Goal: Information Seeking & Learning: Learn about a topic

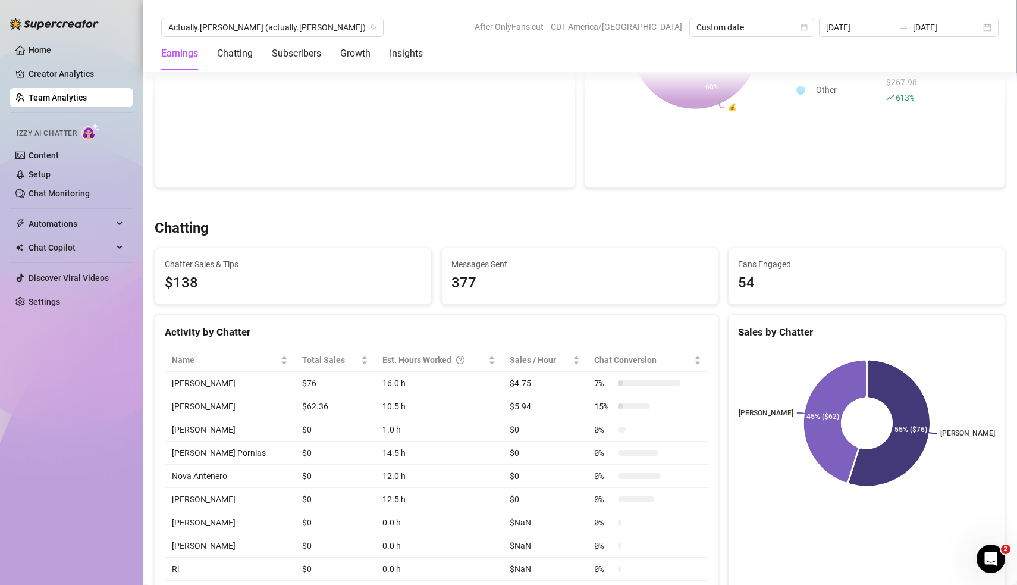
scroll to position [276, 0]
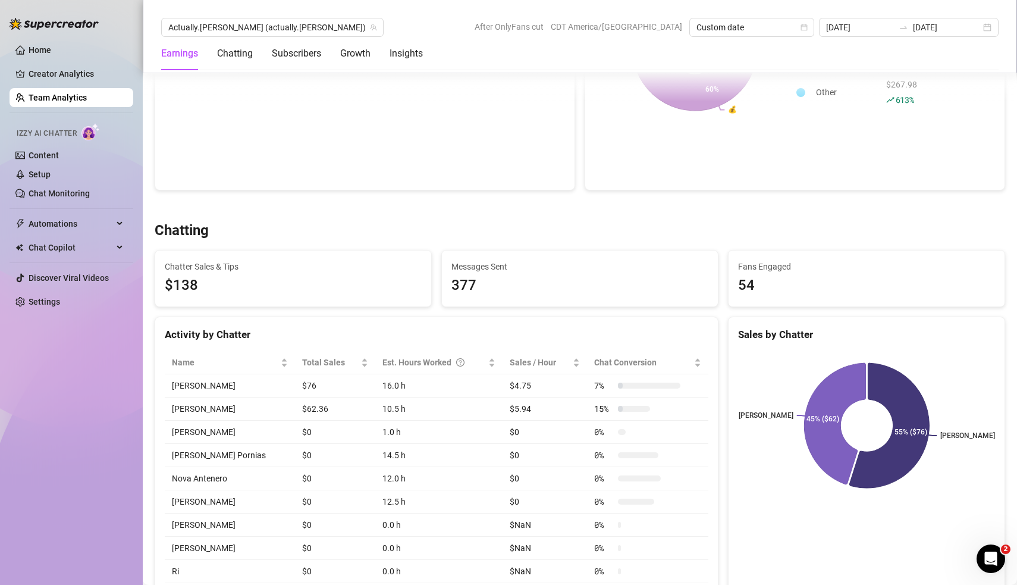
click at [71, 98] on link "Team Analytics" at bounding box center [58, 98] width 58 height 10
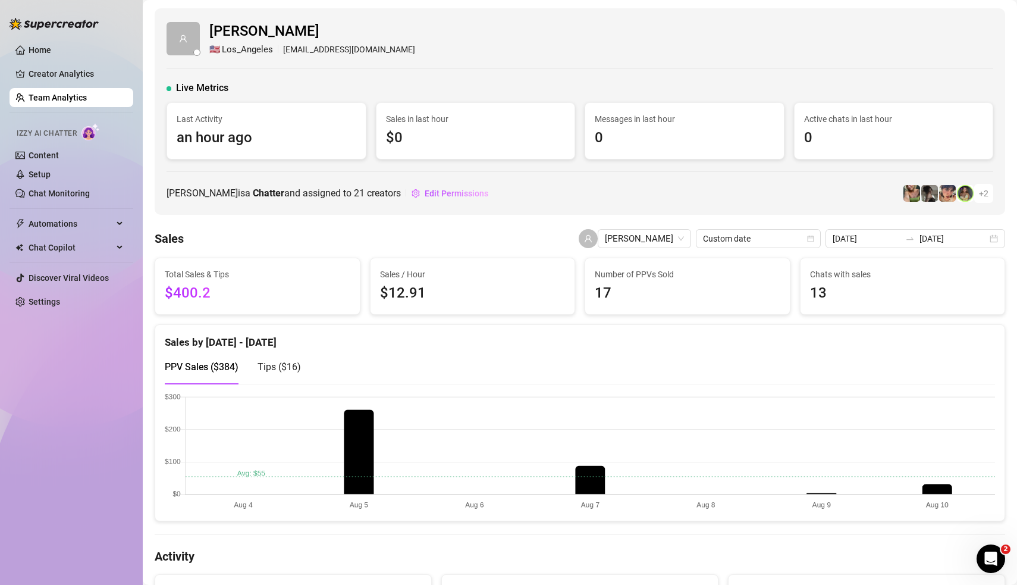
click at [71, 98] on link "Team Analytics" at bounding box center [58, 98] width 58 height 10
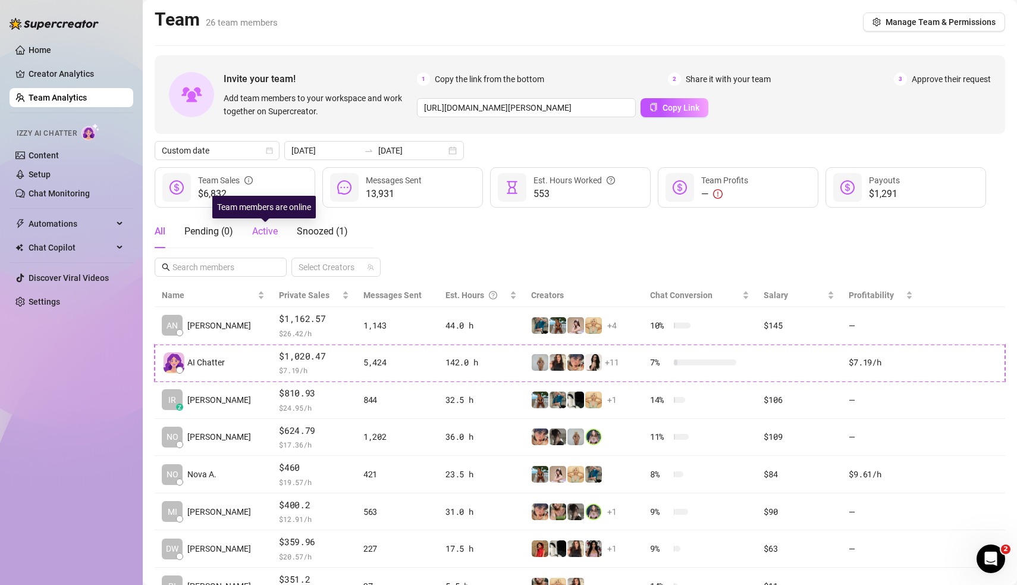
click at [273, 230] on span "Active" at bounding box center [265, 230] width 26 height 11
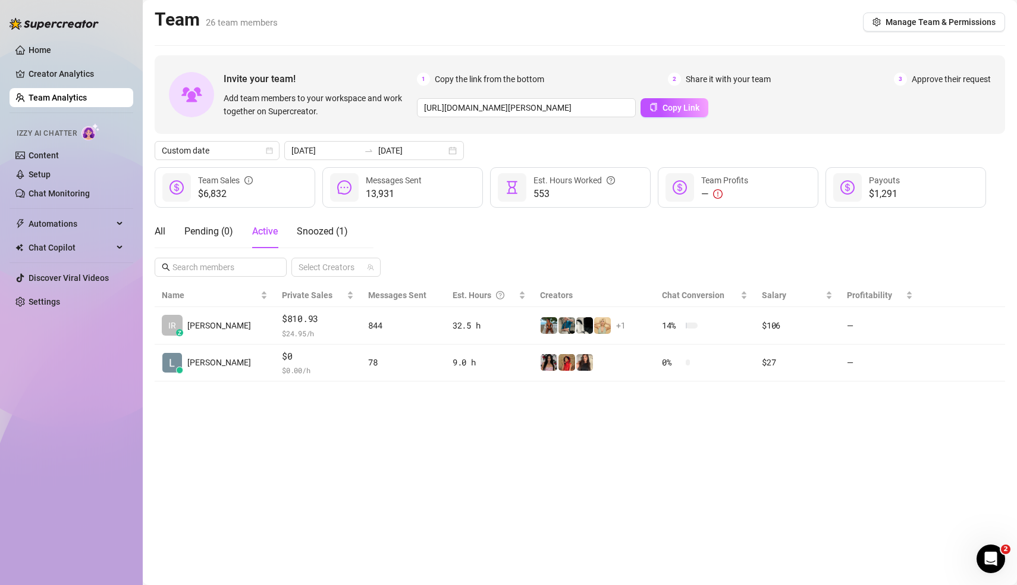
click at [416, 487] on main "Team 26 team members Manage Team & Permissions Invite your team! Add team membe…" at bounding box center [580, 292] width 874 height 585
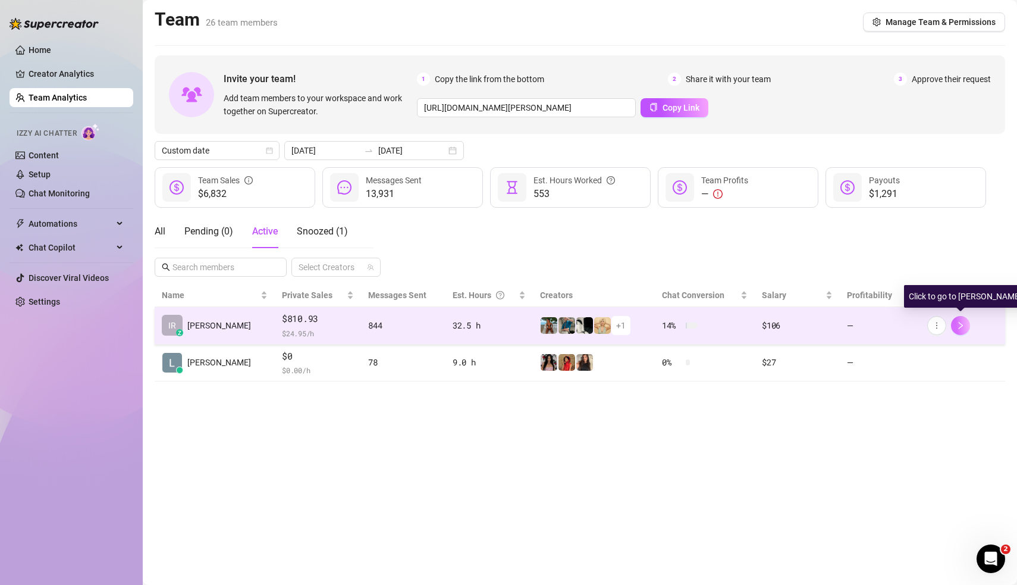
click at [959, 325] on icon "right" at bounding box center [961, 325] width 8 height 8
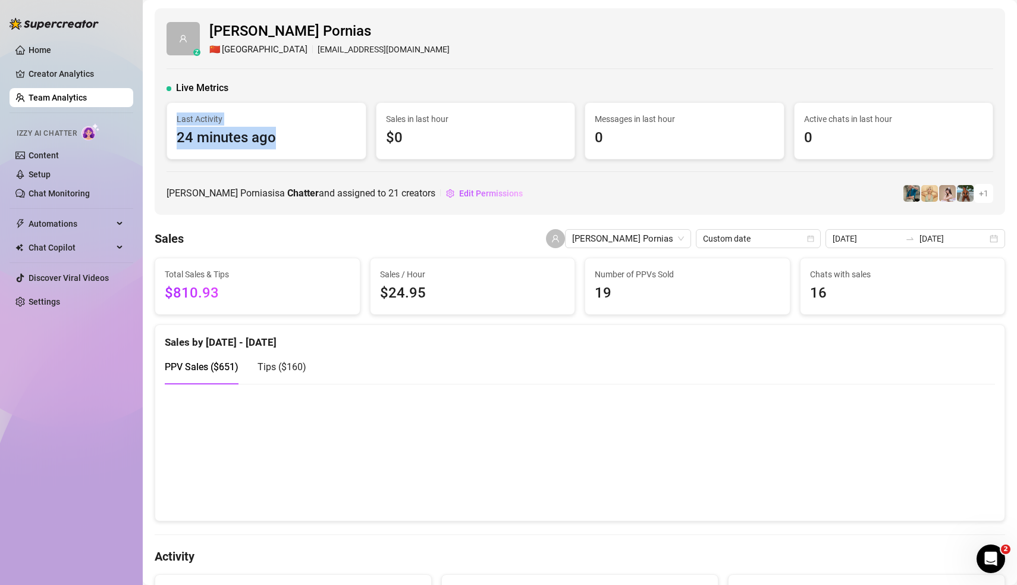
drag, startPoint x: 178, startPoint y: 120, endPoint x: 296, endPoint y: 143, distance: 120.6
click at [296, 143] on div "Last Activity 24 minutes ago" at bounding box center [267, 130] width 180 height 37
click at [740, 205] on div "z Irvin Pornias 🇨🇳 Shanghai irvinpornias@gmail.com Live Metrics Last Activity 2…" at bounding box center [580, 111] width 851 height 206
click at [57, 96] on link "Team Analytics" at bounding box center [58, 98] width 58 height 10
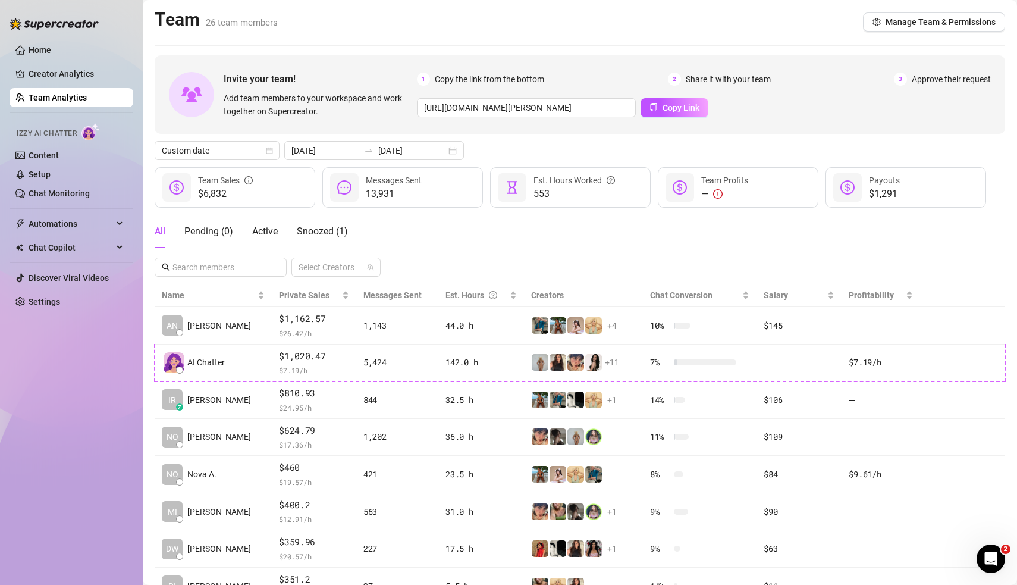
click at [683, 251] on div "All Pending ( 0 ) Active Snoozed ( 1 ) Select Creators" at bounding box center [580, 246] width 851 height 62
click at [601, 265] on div "All Pending ( 0 ) Active Snoozed ( 1 ) Select Creators" at bounding box center [580, 246] width 851 height 62
click at [555, 236] on div "All Pending ( 0 ) Active Snoozed ( 1 ) Select Creators" at bounding box center [580, 246] width 851 height 62
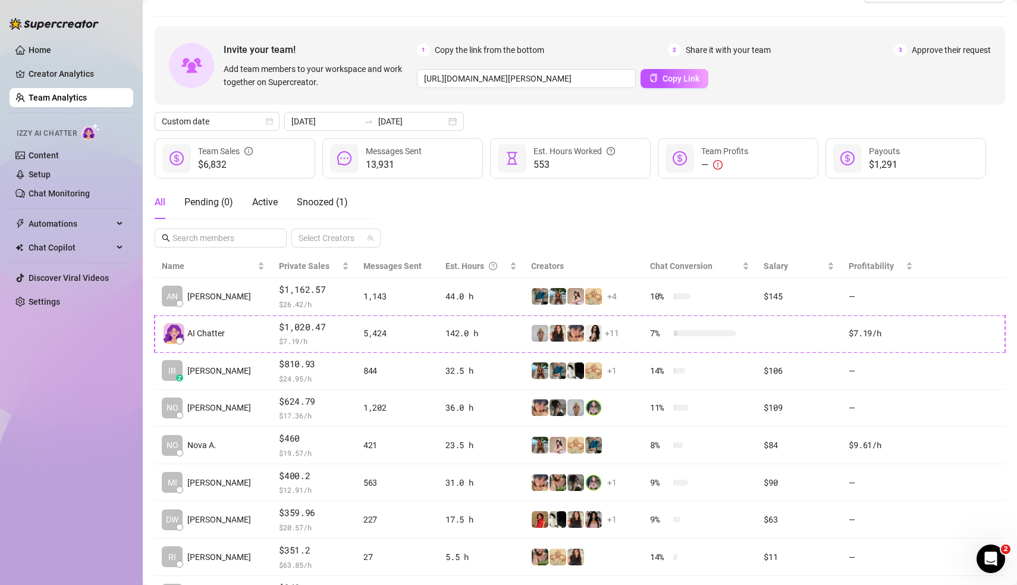
scroll to position [27, 0]
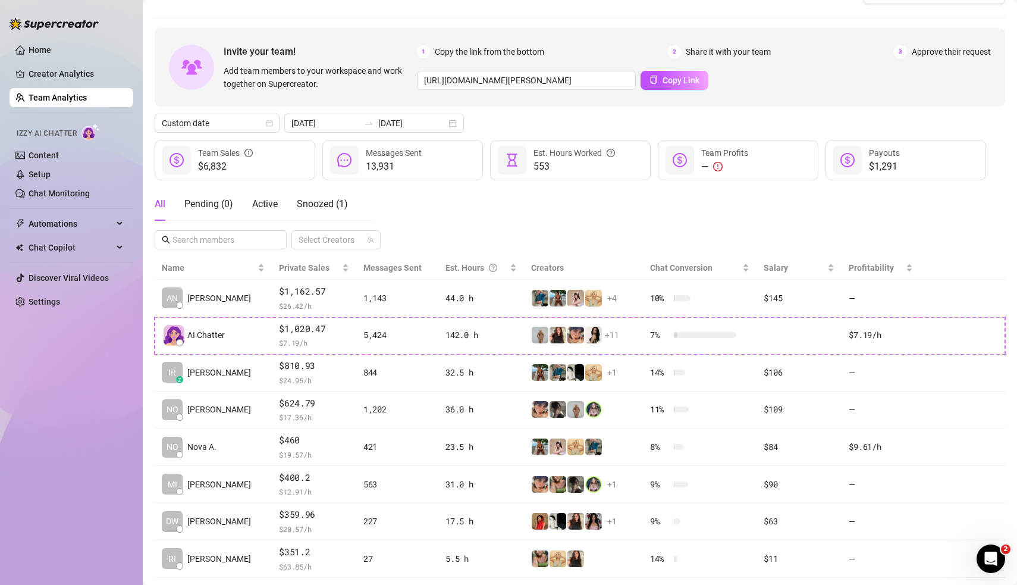
click at [516, 214] on div "All Pending ( 0 ) Active Snoozed ( 1 ) Select Creators" at bounding box center [580, 218] width 851 height 62
click at [495, 212] on div "All Pending ( 0 ) Active Snoozed ( 1 ) Select Creators" at bounding box center [580, 218] width 851 height 62
click at [453, 215] on div "All Pending ( 0 ) Active Snoozed ( 1 ) Select Creators" at bounding box center [580, 218] width 851 height 62
click at [476, 226] on div "All Pending ( 0 ) Active Snoozed ( 1 ) Select Creators" at bounding box center [580, 218] width 851 height 62
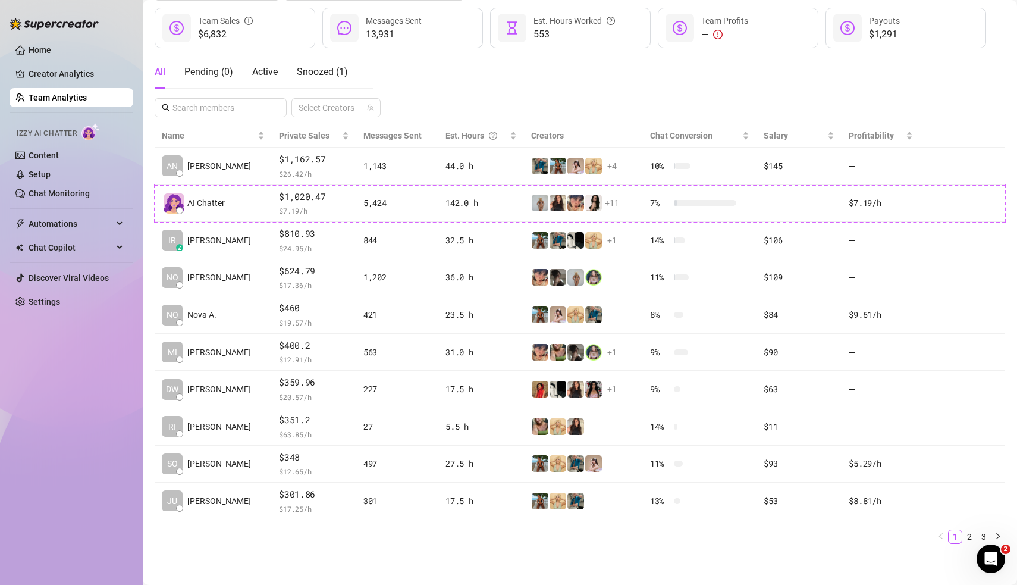
scroll to position [0, 0]
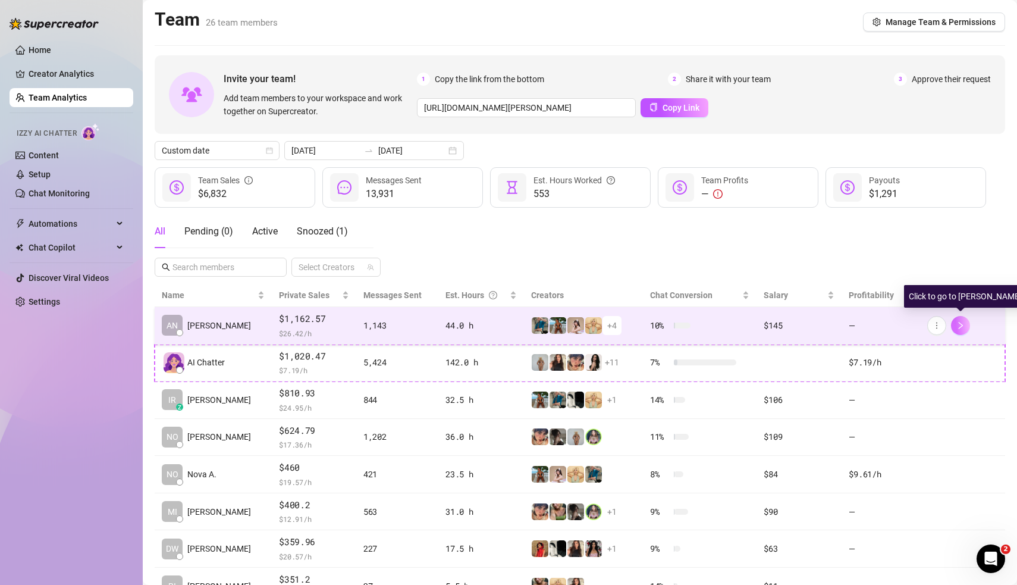
click at [958, 321] on icon "right" at bounding box center [961, 325] width 8 height 8
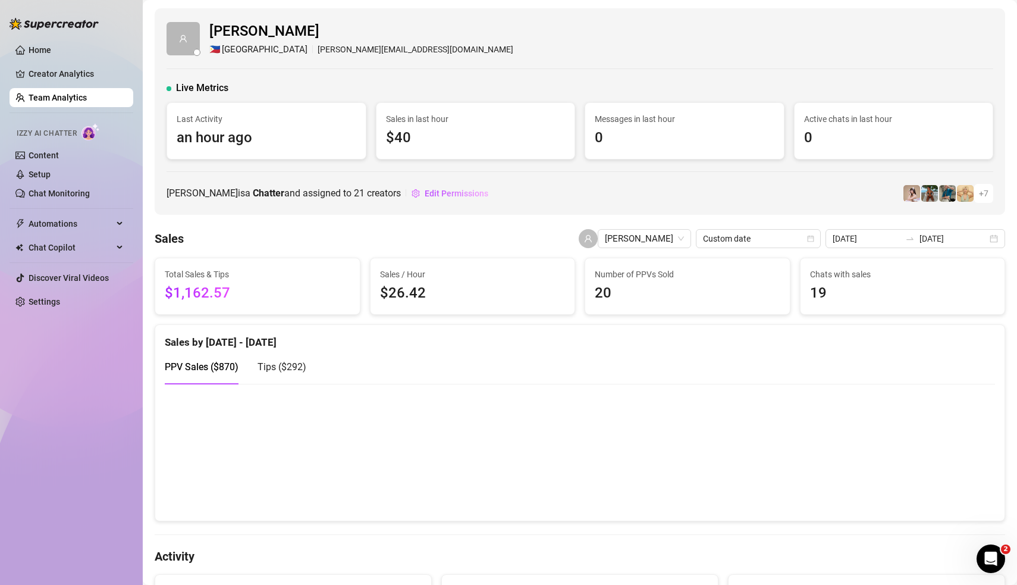
click at [688, 197] on div "Anna Ramos is a Chatter and assigned to 21 creators Edit Permissions + 7" at bounding box center [580, 193] width 827 height 19
click at [586, 209] on div "Anna Ramos 🇵🇭 Manila aurea.ramos8888@gmail.com Live Metrics Last Activity an ho…" at bounding box center [580, 111] width 851 height 206
click at [586, 199] on div "Anna Ramos is a Chatter and assigned to 21 creators Edit Permissions + 7" at bounding box center [580, 193] width 827 height 19
click at [563, 175] on div "Anna Ramos 🇵🇭 Manila aurea.ramos8888@gmail.com Live Metrics Last Activity an ho…" at bounding box center [580, 111] width 851 height 206
click at [589, 186] on div "Anna Ramos is a Chatter and assigned to 21 creators Edit Permissions + 7" at bounding box center [580, 193] width 827 height 19
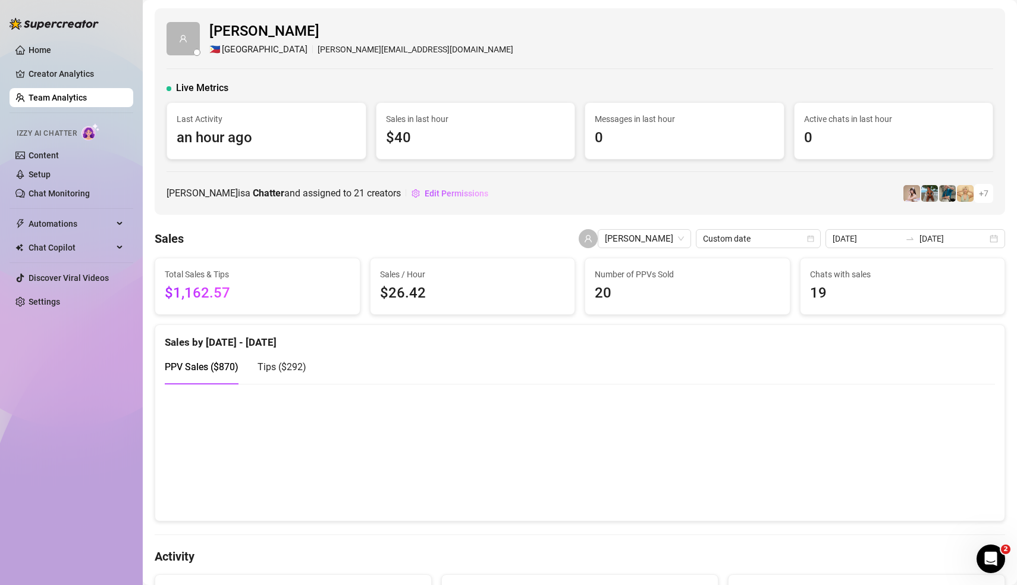
click at [627, 193] on div "Anna Ramos is a Chatter and assigned to 21 creators Edit Permissions + 7" at bounding box center [580, 193] width 827 height 19
click at [601, 190] on div "Anna Ramos is a Chatter and assigned to 21 creators Edit Permissions + 7" at bounding box center [580, 193] width 827 height 19
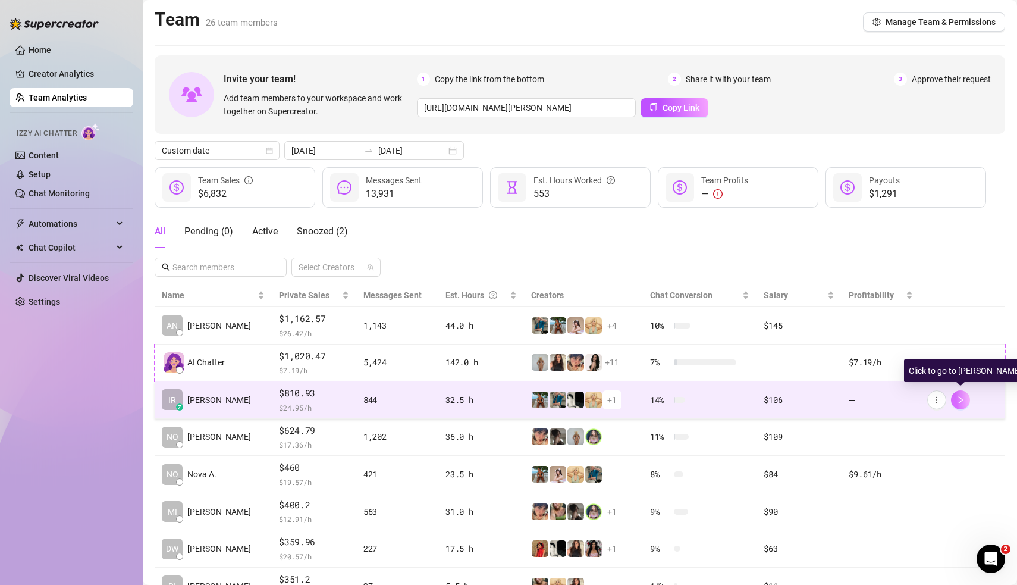
click at [959, 400] on icon "right" at bounding box center [961, 399] width 4 height 7
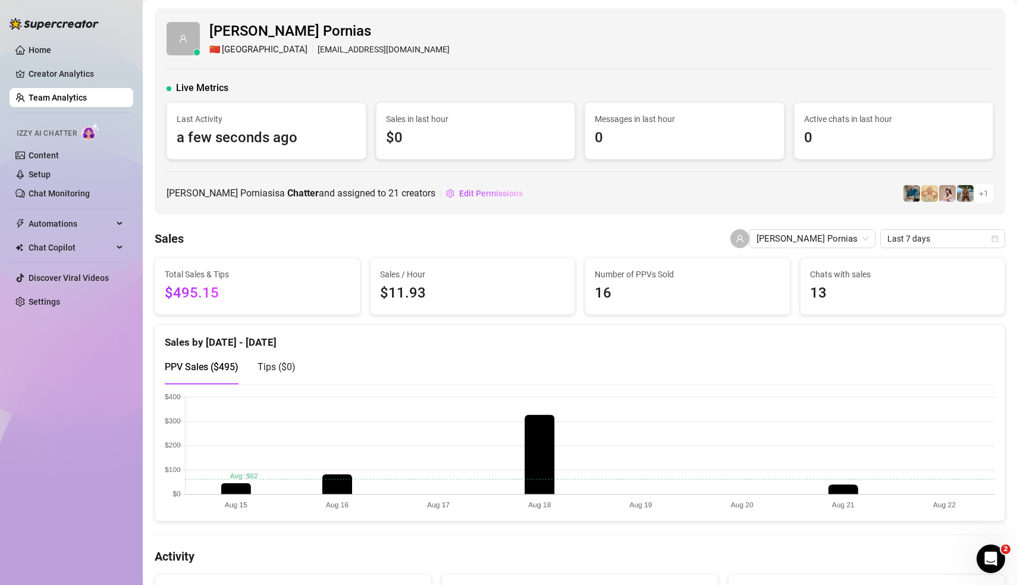
click at [682, 191] on div "[PERSON_NAME] is a Chatter and assigned to 21 creators Edit Permissions + 1" at bounding box center [580, 193] width 827 height 19
click at [705, 180] on div "[PERSON_NAME] 🇨🇳 [GEOGRAPHIC_DATA] [EMAIL_ADDRESS][DOMAIN_NAME] Live Metrics La…" at bounding box center [580, 111] width 851 height 206
click at [686, 191] on div "[PERSON_NAME] is a Chatter and assigned to 21 creators Edit Permissions + 1" at bounding box center [580, 193] width 827 height 19
click at [593, 199] on div "[PERSON_NAME] is a Chatter and assigned to 21 creators Edit Permissions + 1" at bounding box center [580, 193] width 827 height 19
click at [81, 98] on link "Team Analytics" at bounding box center [58, 98] width 58 height 10
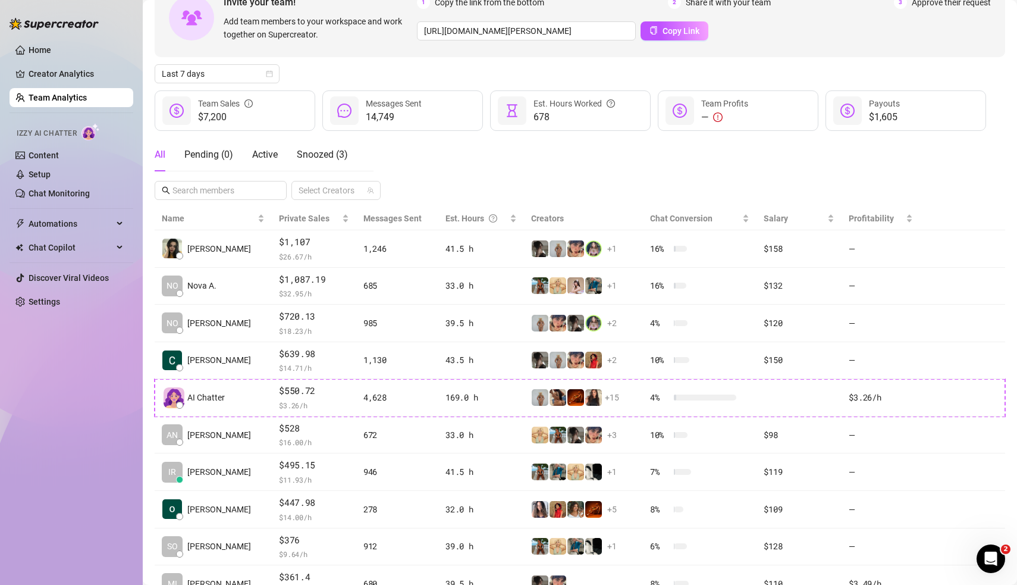
scroll to position [159, 0]
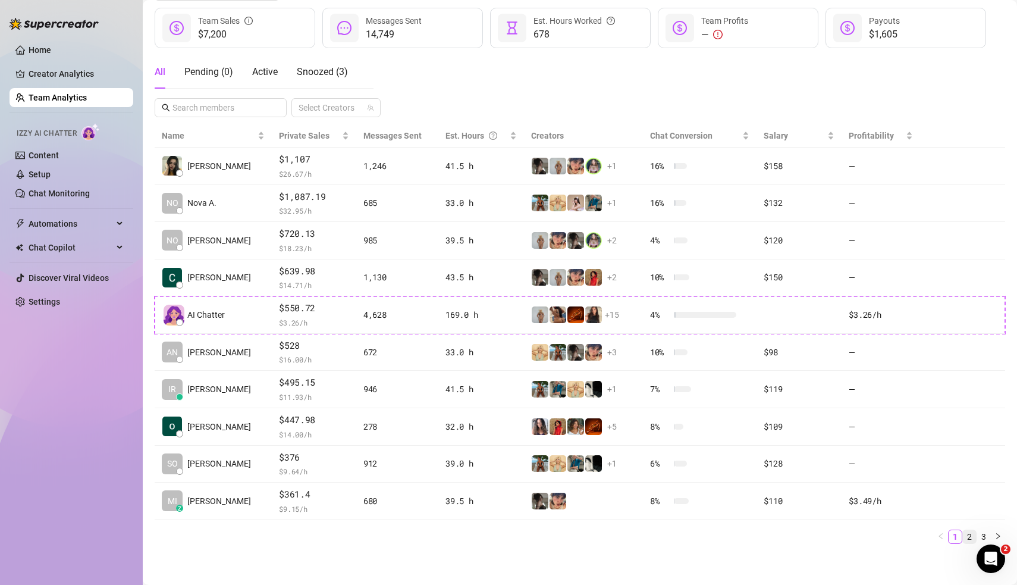
click at [970, 535] on link "2" at bounding box center [969, 536] width 13 height 13
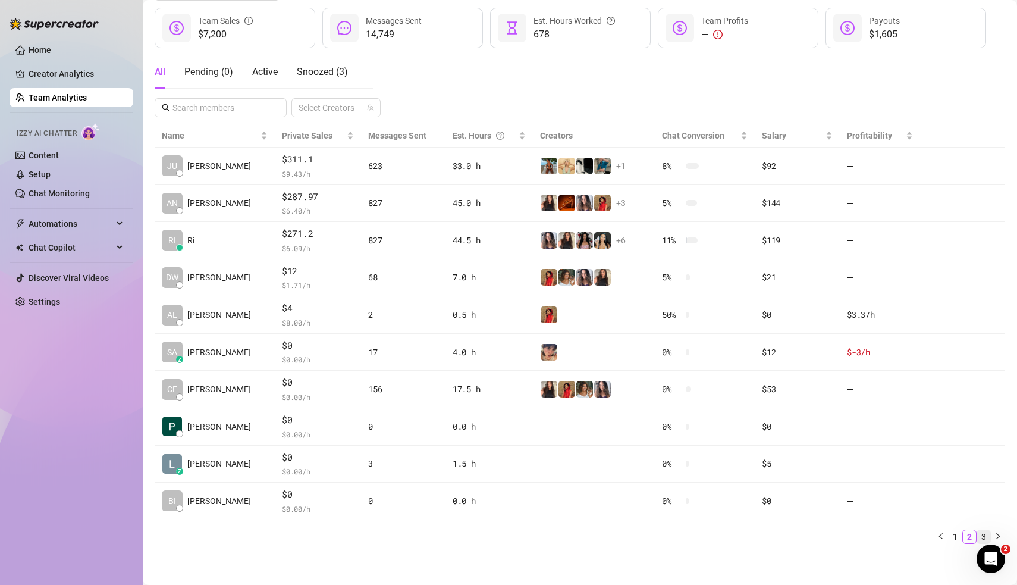
click at [984, 534] on link "3" at bounding box center [983, 536] width 13 height 13
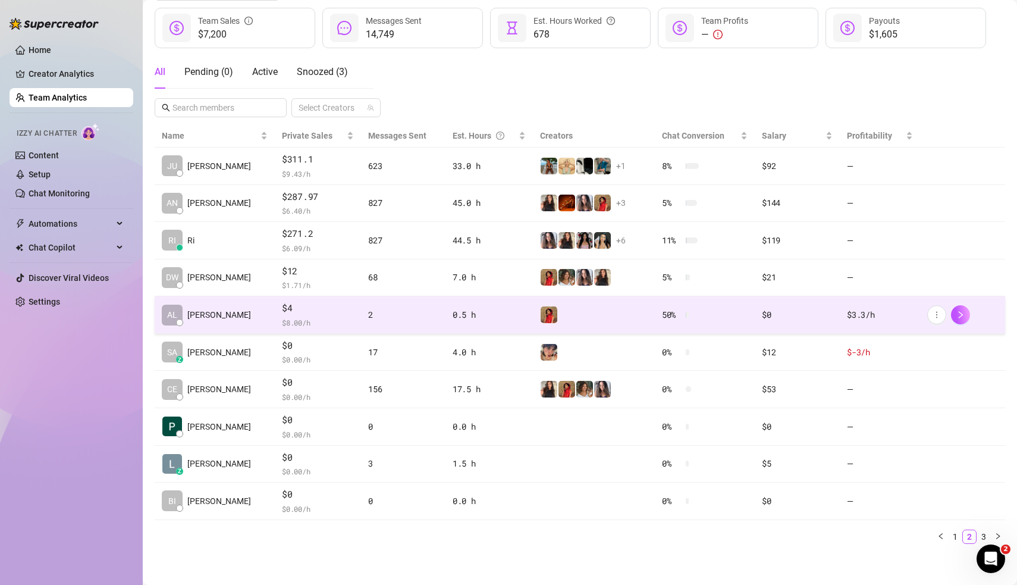
scroll to position [49, 0]
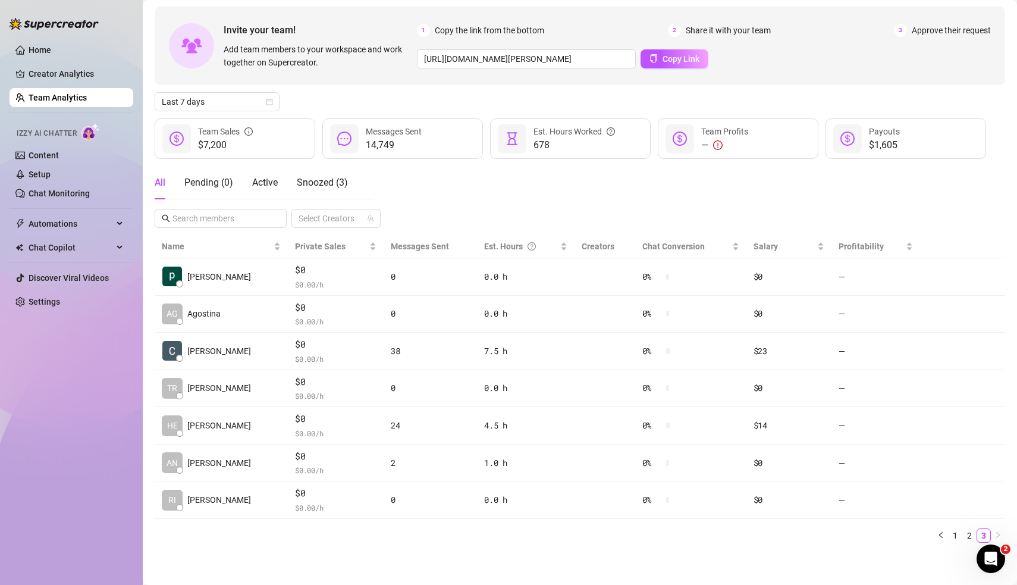
click at [51, 387] on div "Home Creator Analytics Team Analytics Izzy AI Chatter Content Setup Chat Monito…" at bounding box center [72, 287] width 124 height 574
click at [200, 360] on div "Inactive for 5 hours" at bounding box center [187, 357] width 81 height 23
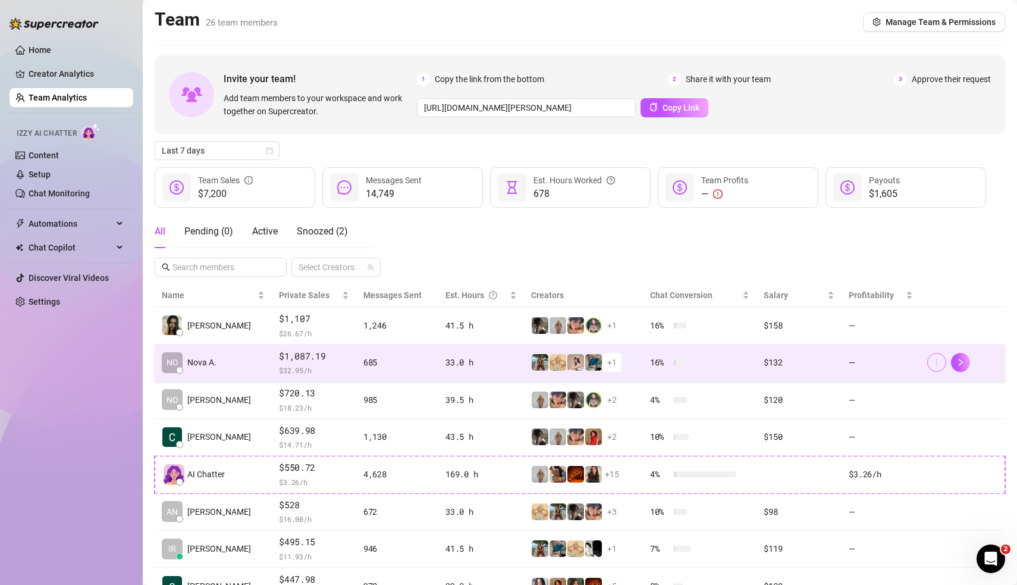
click at [943, 358] on button "button" at bounding box center [936, 362] width 19 height 19
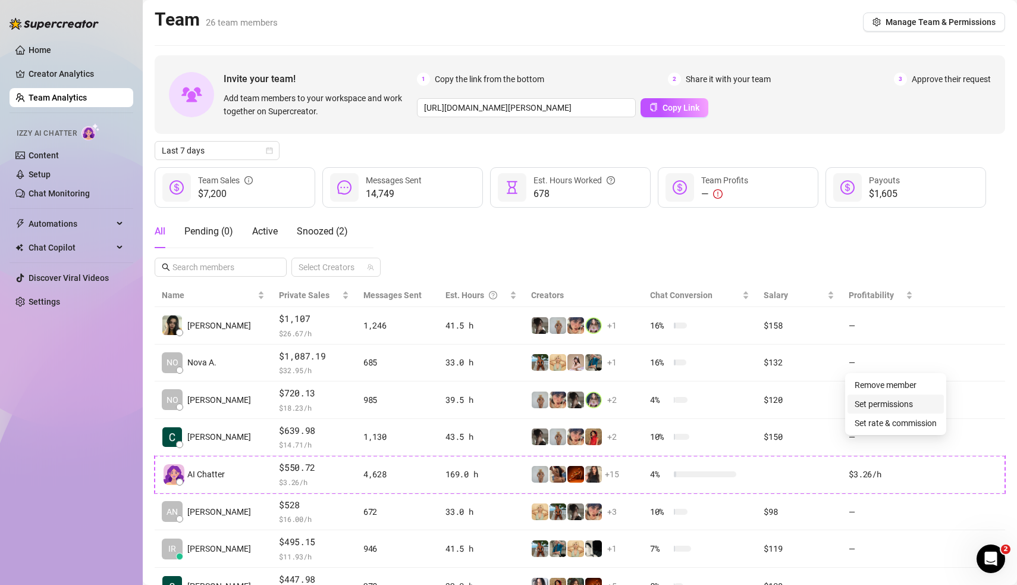
click at [908, 404] on link "Set permissions" at bounding box center [884, 404] width 58 height 10
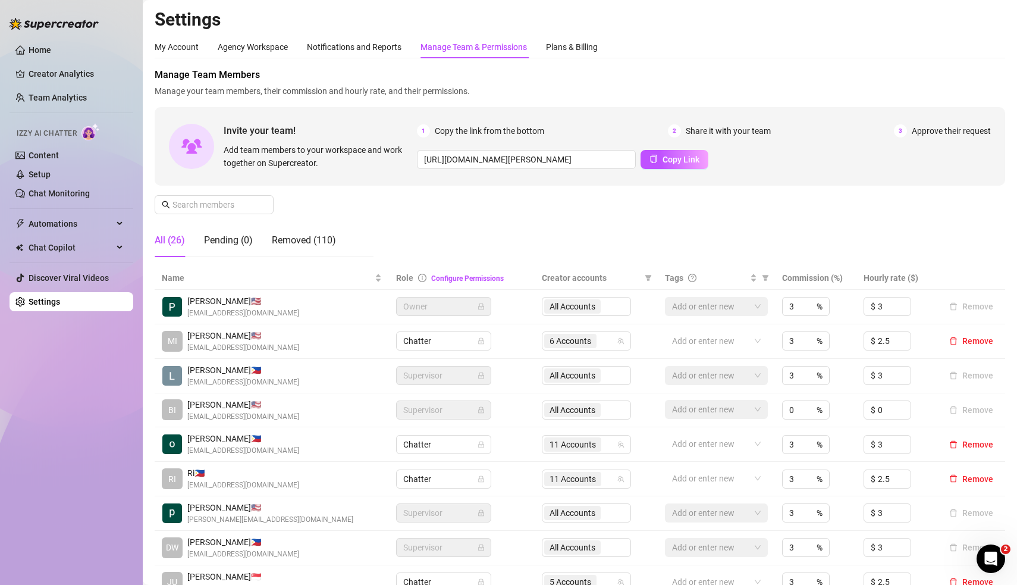
scroll to position [153, 0]
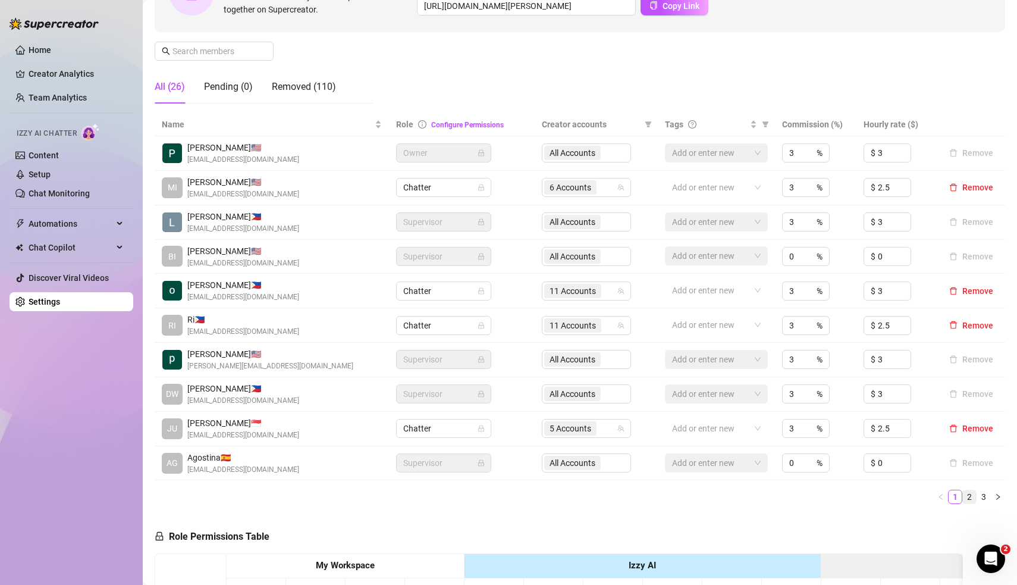
click at [973, 494] on link "2" at bounding box center [969, 496] width 13 height 13
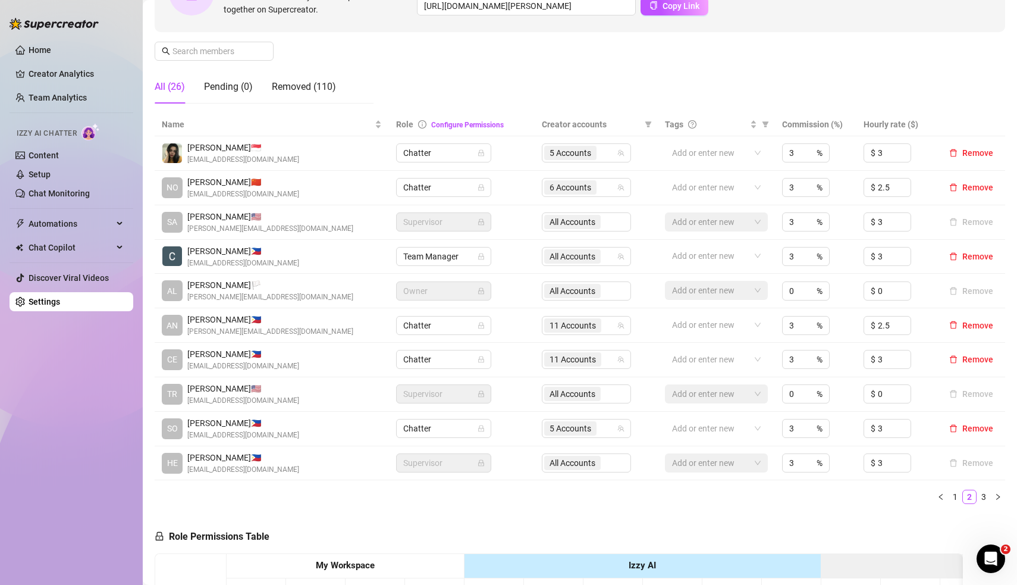
click at [243, 506] on div "Name Role Configure Permissions Creator accounts Tags Commission (%) Hourly rat…" at bounding box center [580, 313] width 851 height 400
click at [470, 254] on span "Team Manager" at bounding box center [443, 256] width 81 height 18
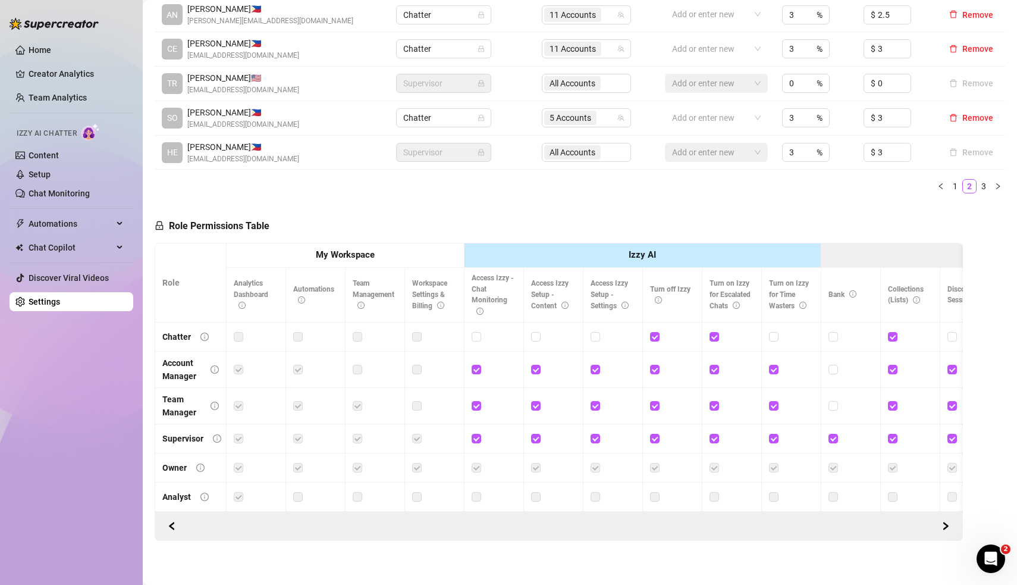
scroll to position [0, 0]
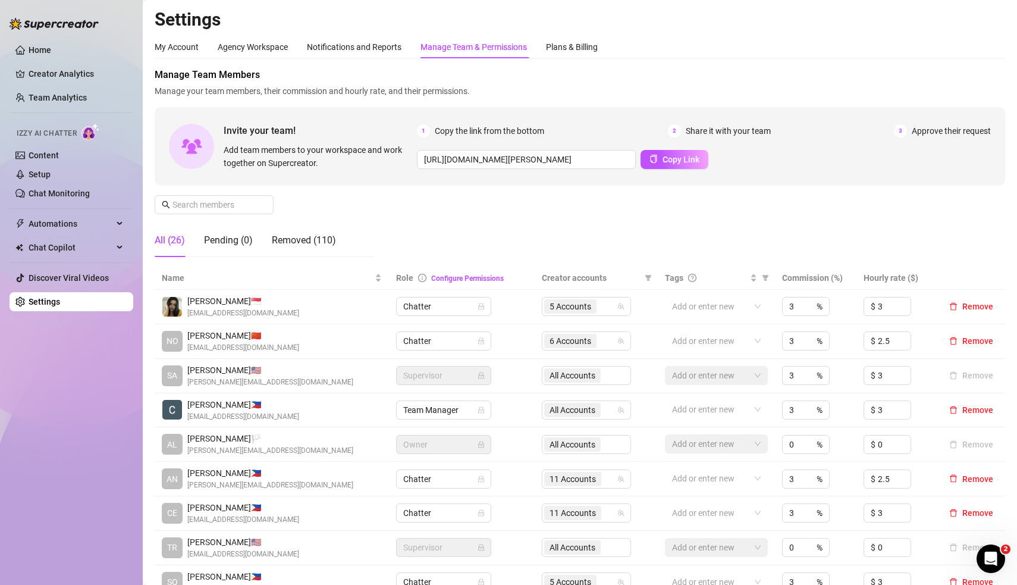
click at [498, 231] on div "Manage Team Members Manage your team members, their commission and hourly rate,…" at bounding box center [580, 167] width 851 height 199
click at [510, 231] on div "Manage Team Members Manage your team members, their commission and hourly rate,…" at bounding box center [580, 167] width 851 height 199
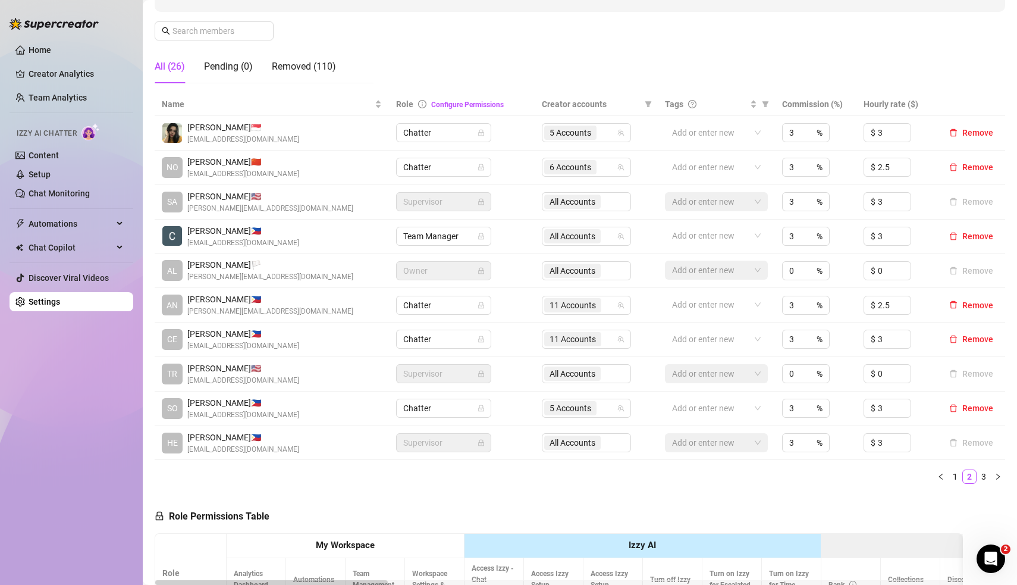
scroll to position [265, 0]
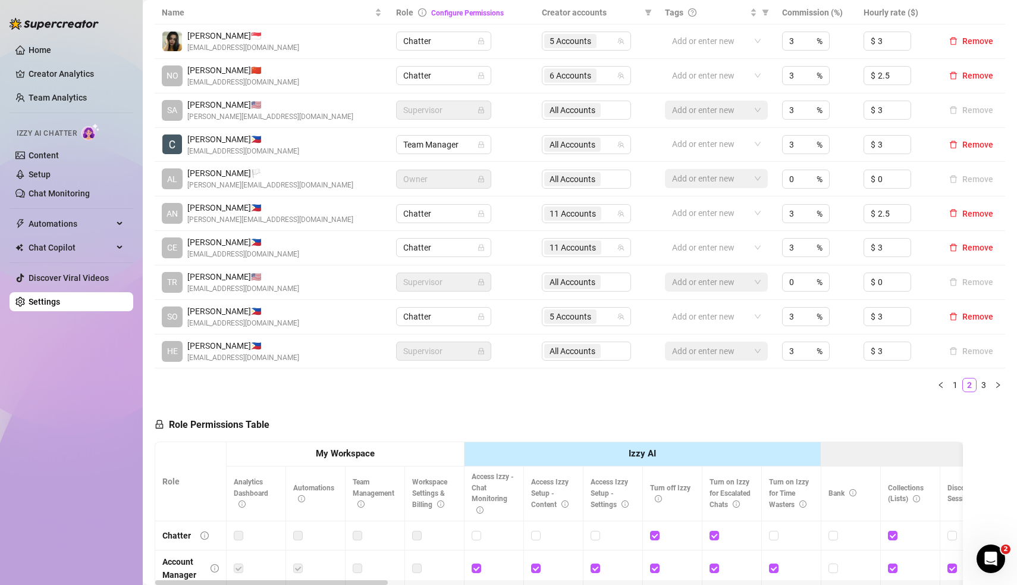
click at [518, 389] on div "Name Role Configure Permissions Creator accounts Tags Commission (%) Hourly rat…" at bounding box center [580, 201] width 851 height 400
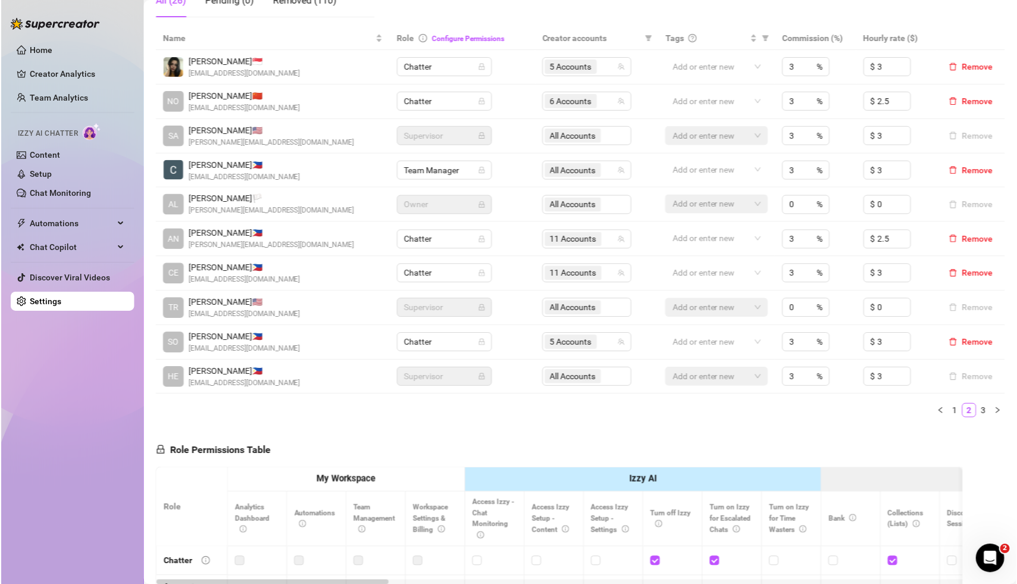
scroll to position [261, 0]
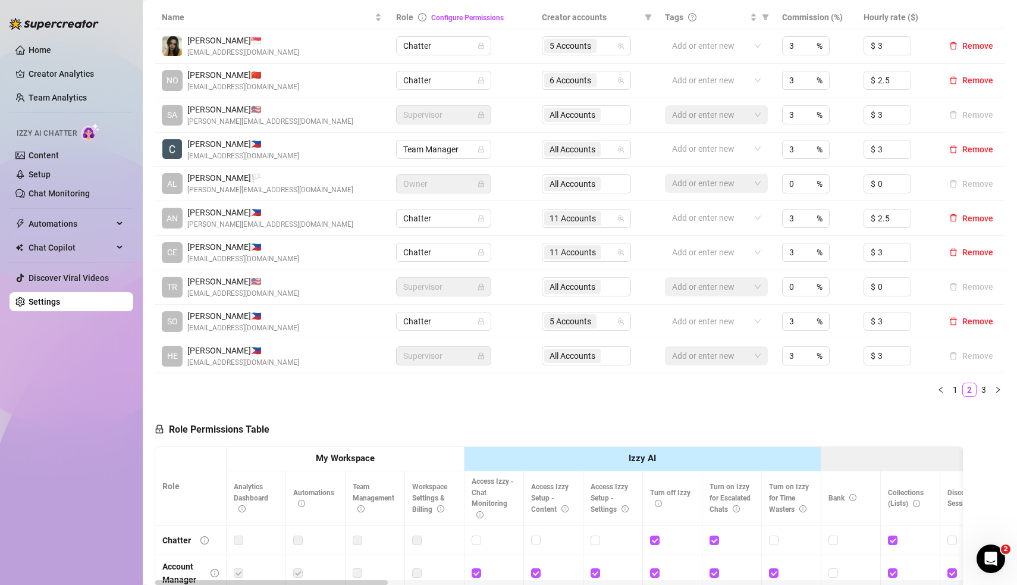
click at [730, 407] on div "Role Permissions Table Role My Workspace Izzy AI OnlyFans Side Menu OnlyFans Ch…" at bounding box center [559, 577] width 808 height 343
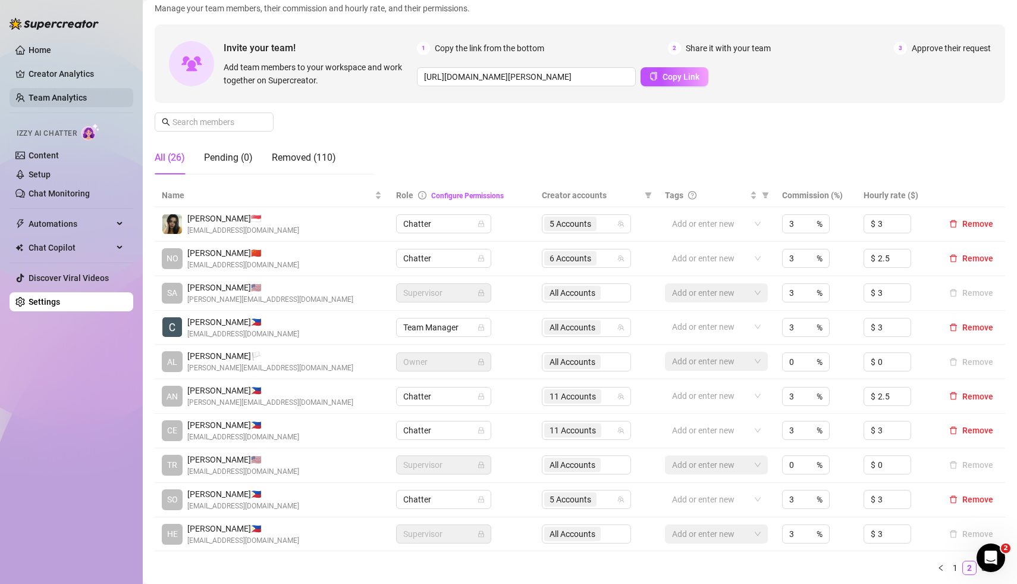
click at [71, 98] on link "Team Analytics" at bounding box center [58, 98] width 58 height 10
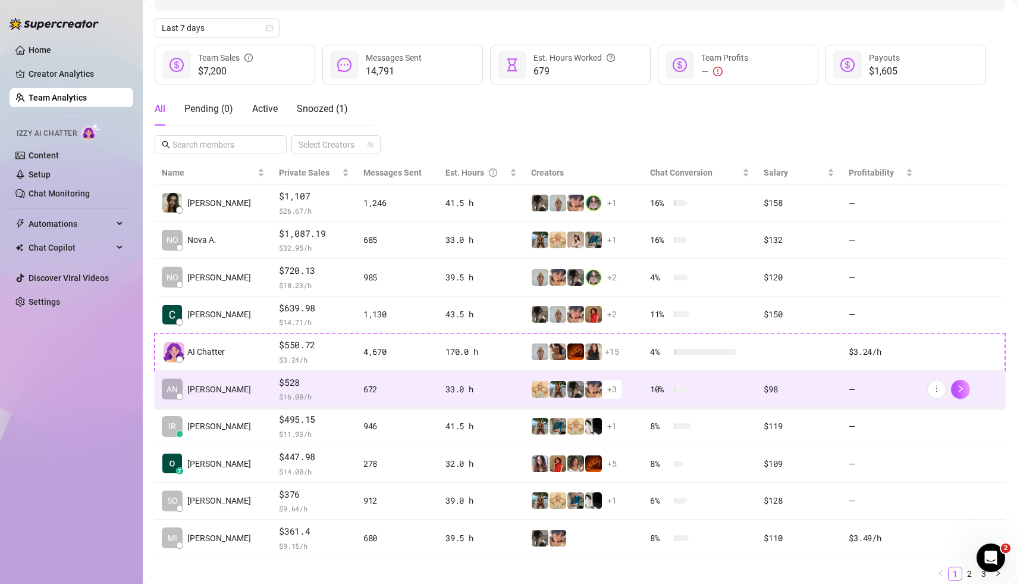
scroll to position [138, 0]
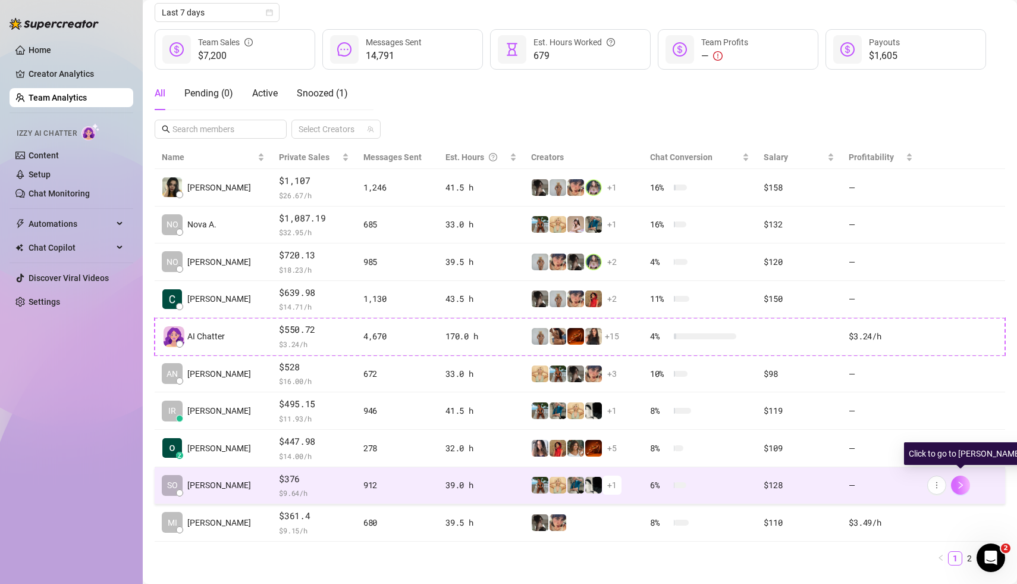
click at [962, 483] on icon "right" at bounding box center [961, 485] width 8 height 8
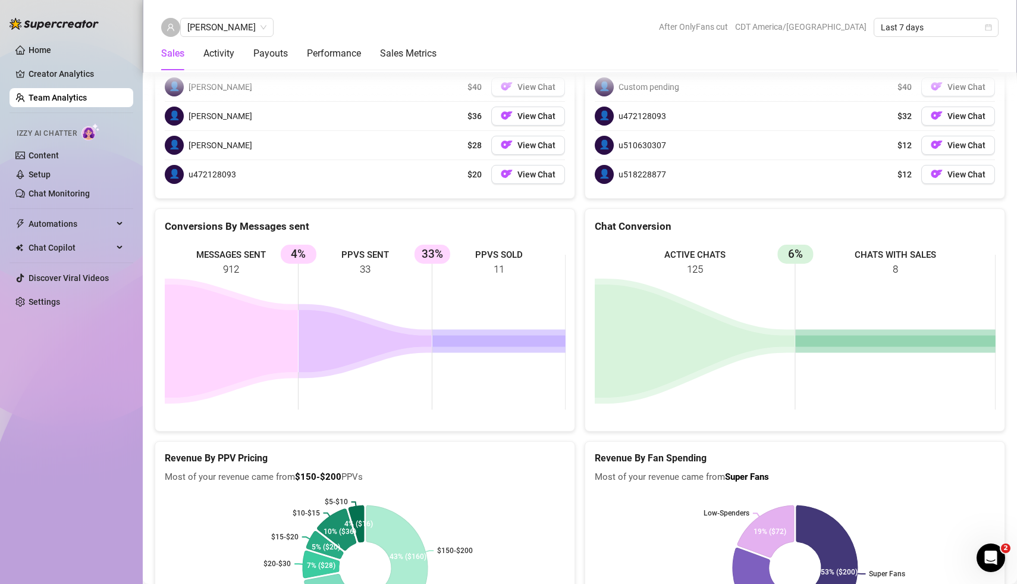
scroll to position [1598, 0]
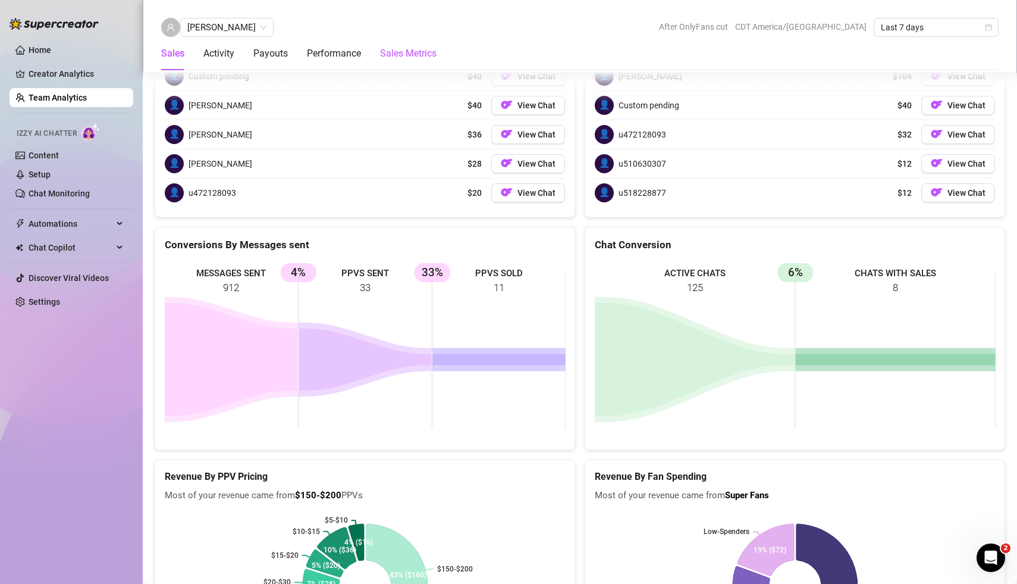
click at [416, 57] on Metrics "Sales Metrics" at bounding box center [408, 53] width 57 height 14
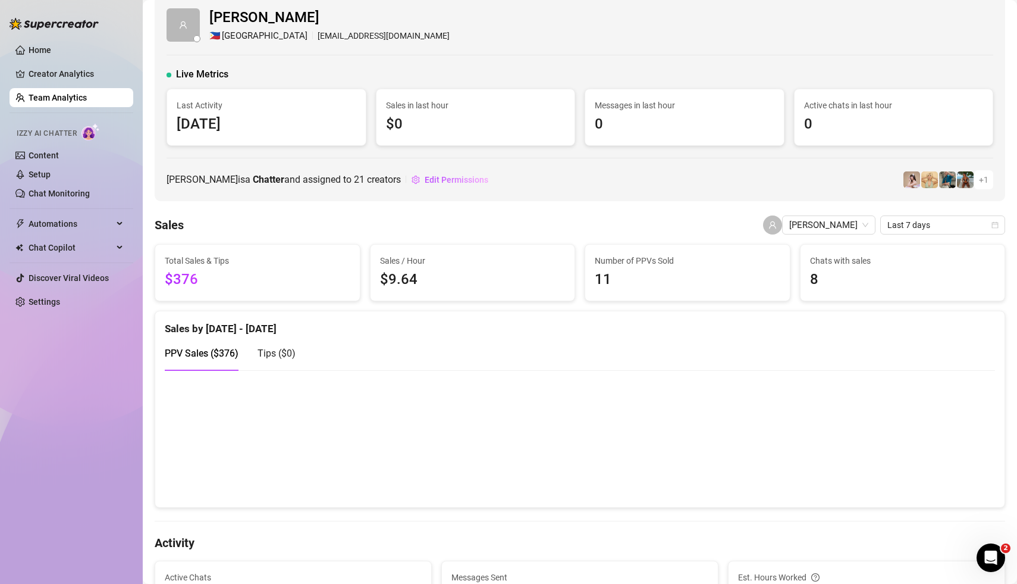
scroll to position [0, 0]
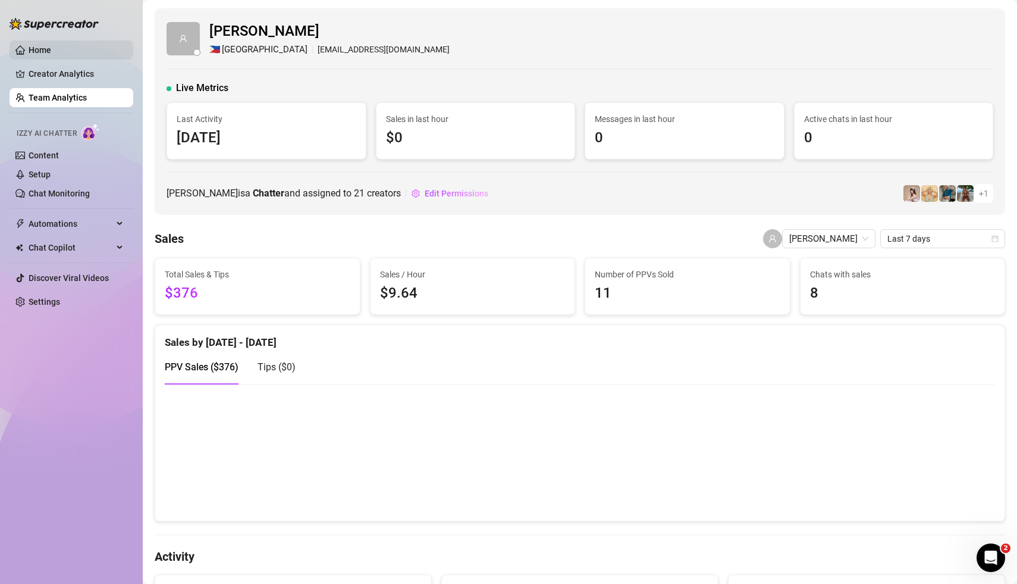
click at [40, 55] on link "Home" at bounding box center [40, 50] width 23 height 10
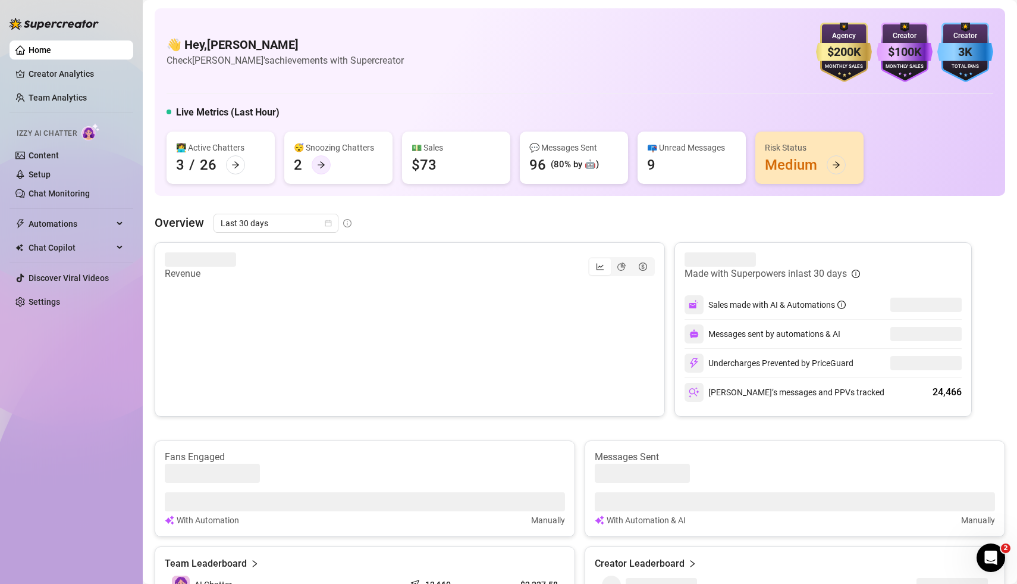
click at [319, 165] on icon "arrow-right" at bounding box center [321, 165] width 8 height 8
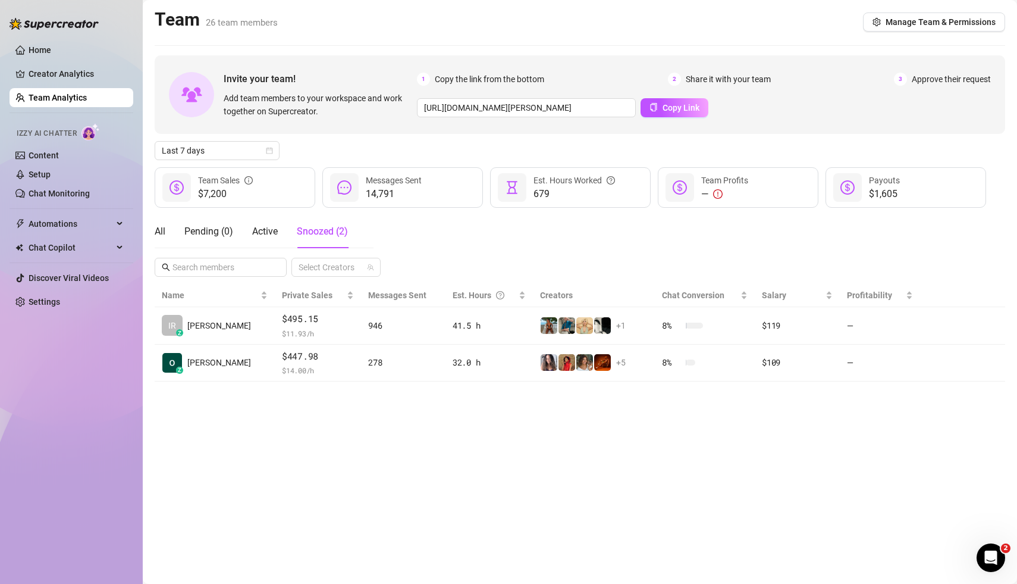
click at [374, 497] on main "Team 26 team members Manage Team & Permissions Invite your team! Add team membe…" at bounding box center [580, 292] width 874 height 584
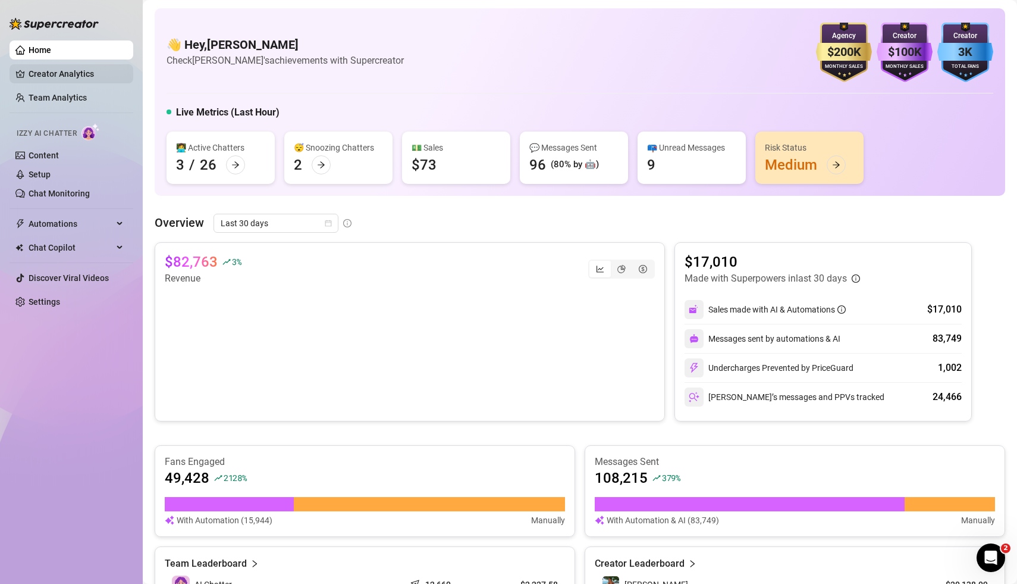
click at [71, 74] on link "Creator Analytics" at bounding box center [76, 73] width 95 height 19
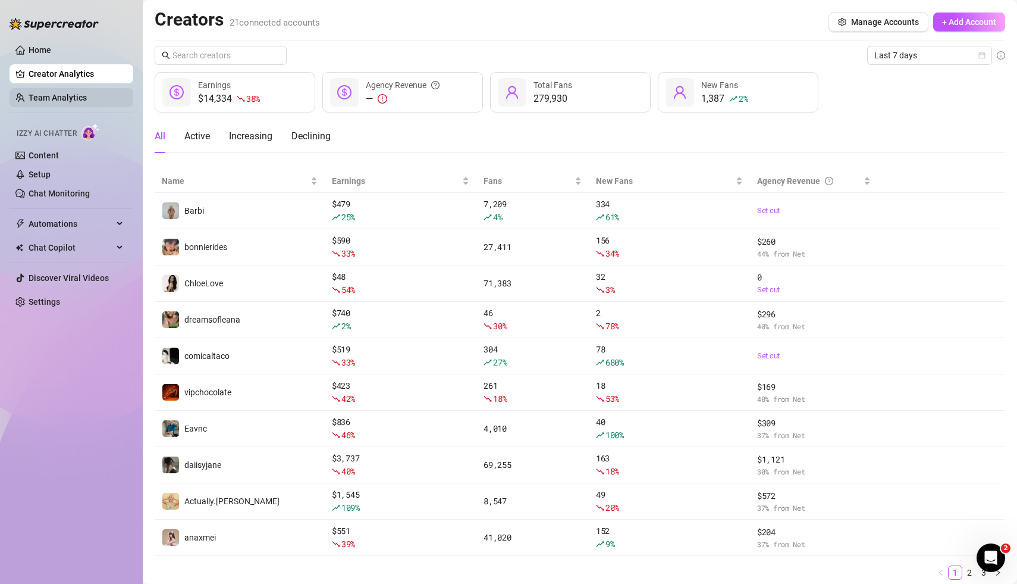
click at [67, 98] on link "Team Analytics" at bounding box center [58, 98] width 58 height 10
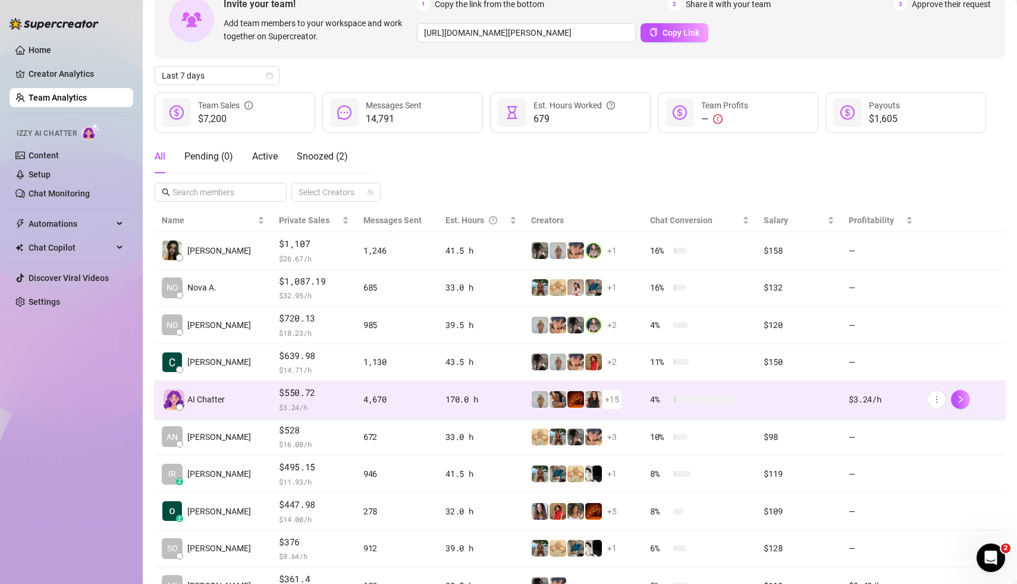
scroll to position [62, 0]
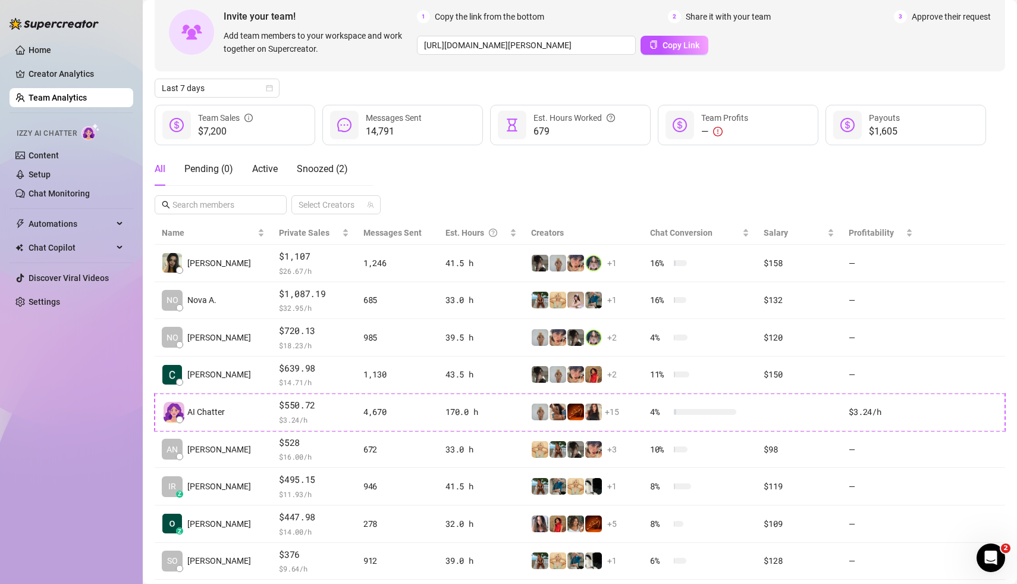
click at [958, 152] on div "All Pending ( 0 ) Active Snoozed ( 2 ) Select Creators" at bounding box center [580, 183] width 851 height 62
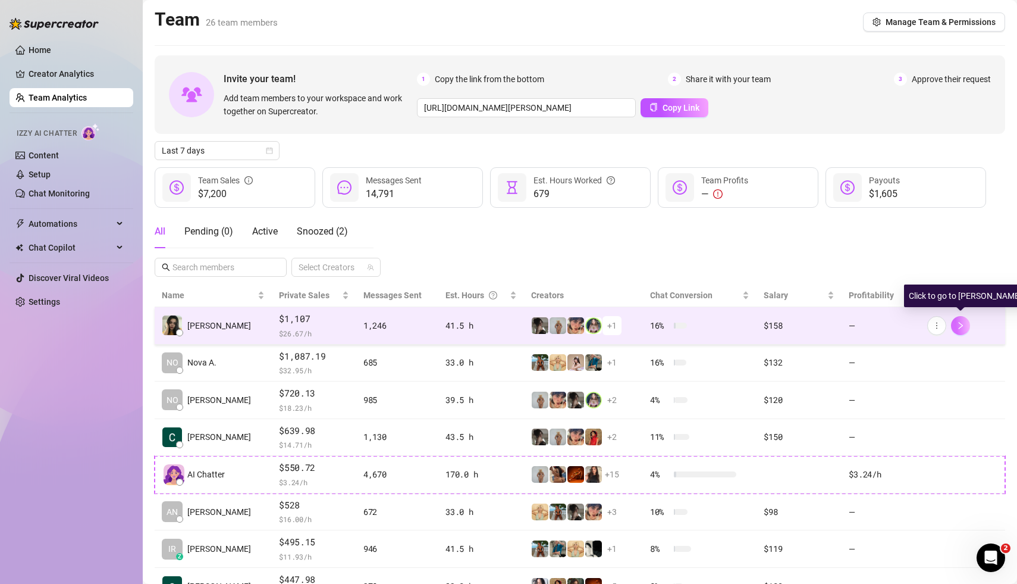
click at [961, 326] on icon "right" at bounding box center [961, 325] width 8 height 8
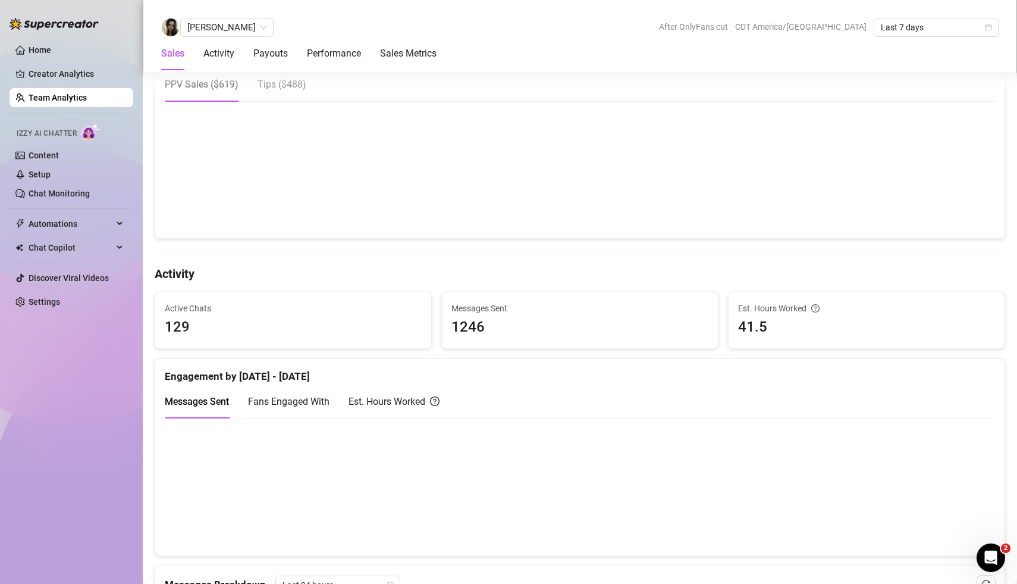
scroll to position [191, 0]
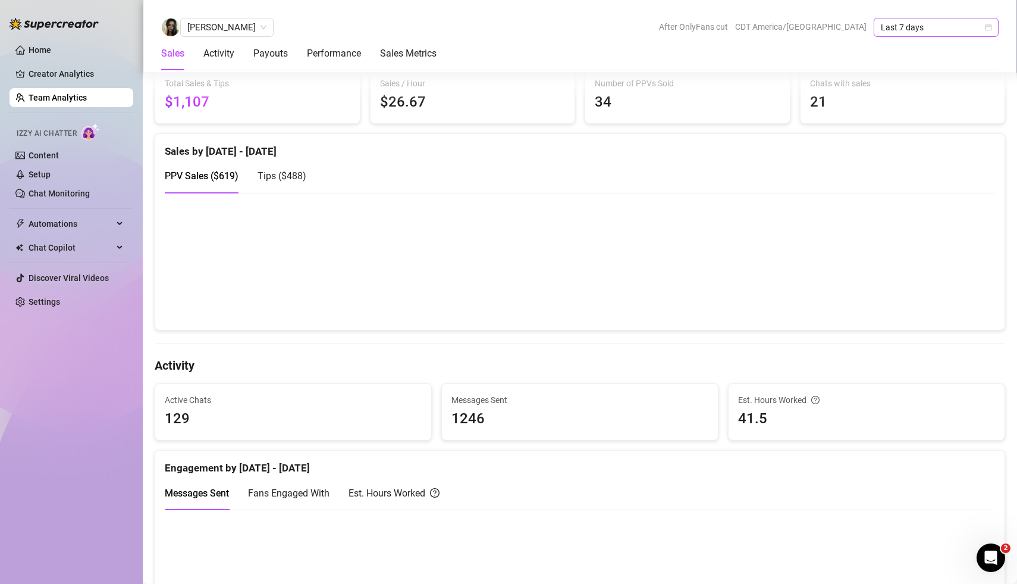
click at [992, 25] on div "Last 7 days" at bounding box center [936, 27] width 125 height 19
click at [933, 127] on div "Custom date" at bounding box center [936, 127] width 106 height 13
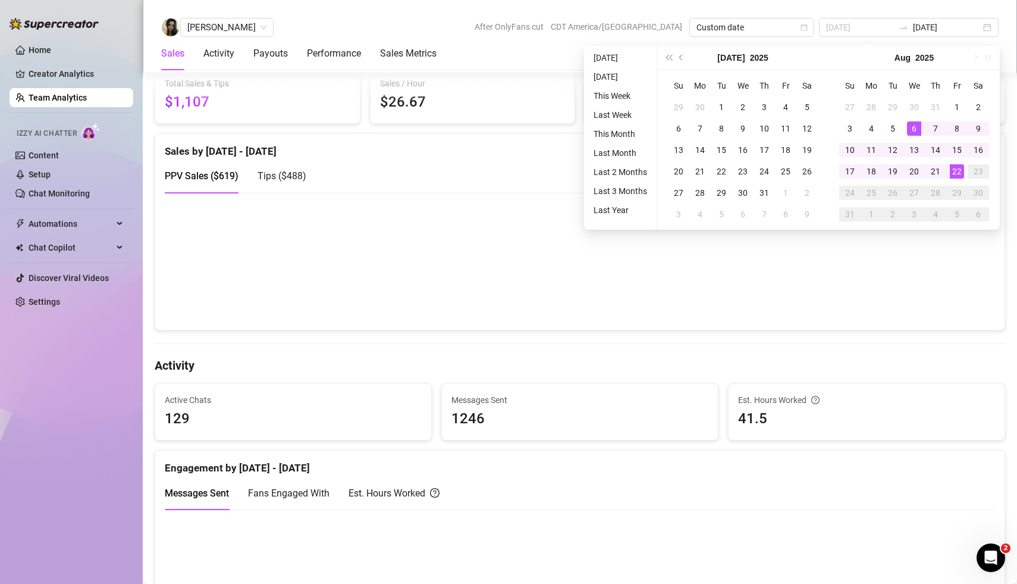
type input "[DATE]"
click at [914, 127] on div "6" at bounding box center [914, 128] width 14 height 14
type input "[DATE]"
click at [893, 174] on div "19" at bounding box center [893, 171] width 14 height 14
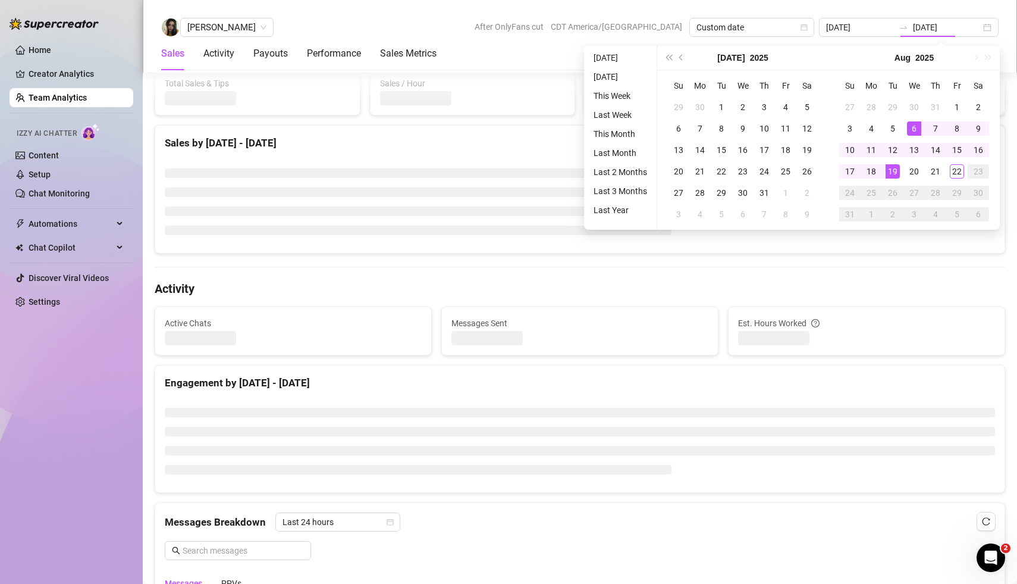
type input "[DATE]"
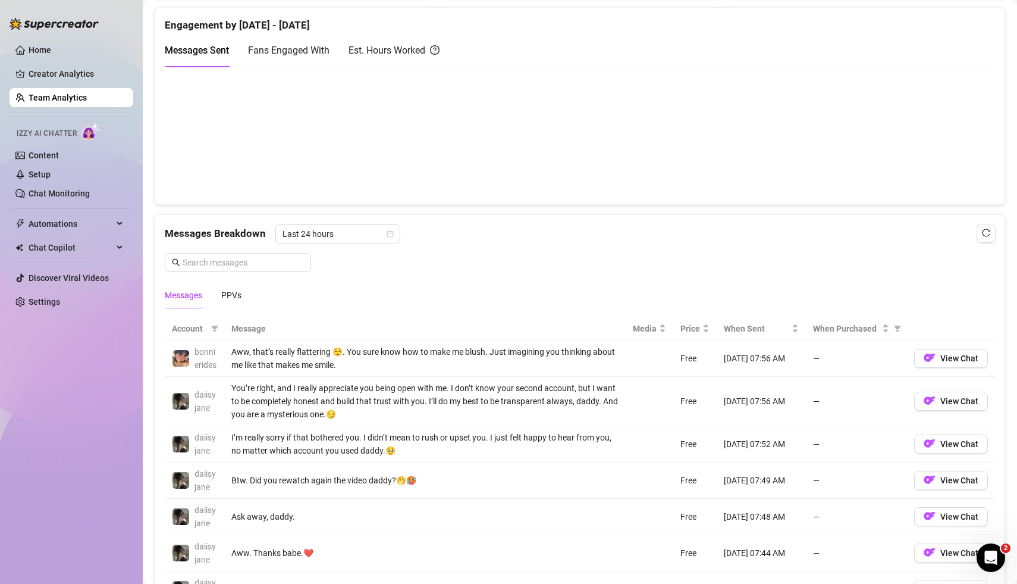
scroll to position [0, 0]
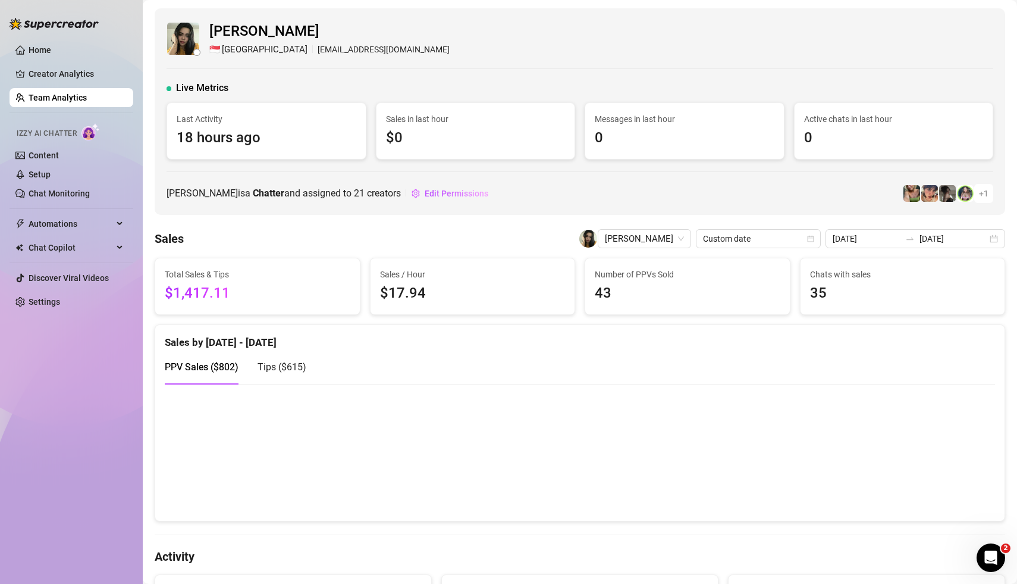
click at [84, 102] on link "Team Analytics" at bounding box center [58, 98] width 58 height 10
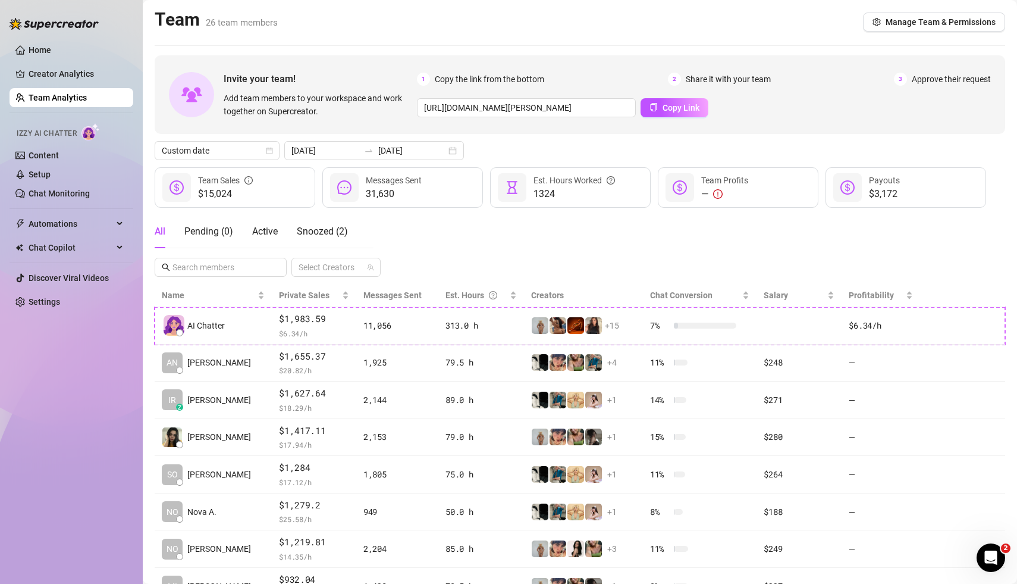
click at [498, 158] on div "Custom date [DATE] [DATE]" at bounding box center [580, 150] width 851 height 19
click at [75, 443] on div "Home Creator Analytics Team Analytics Izzy AI Chatter Content Setup Chat Monito…" at bounding box center [72, 286] width 124 height 573
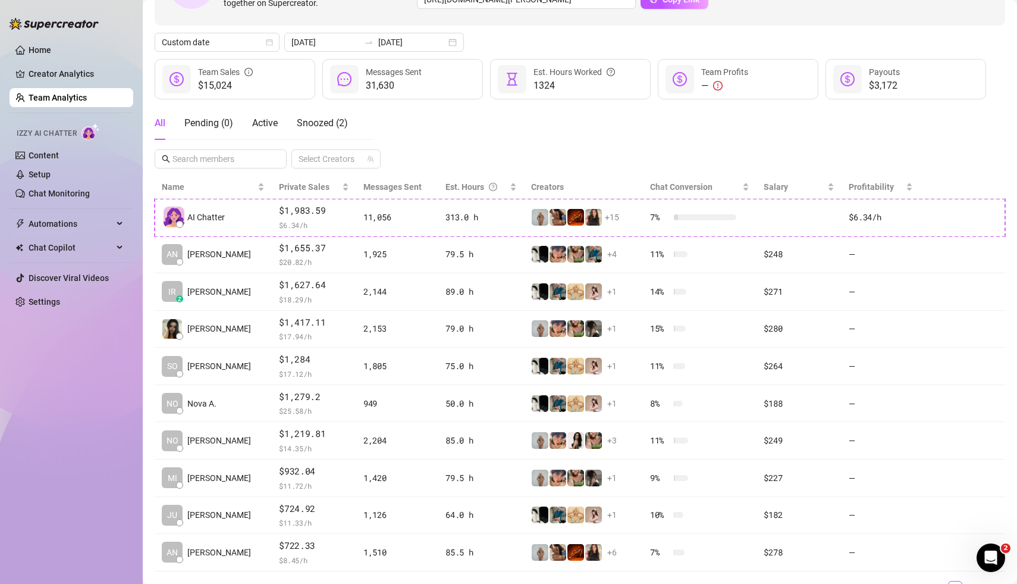
scroll to position [126, 0]
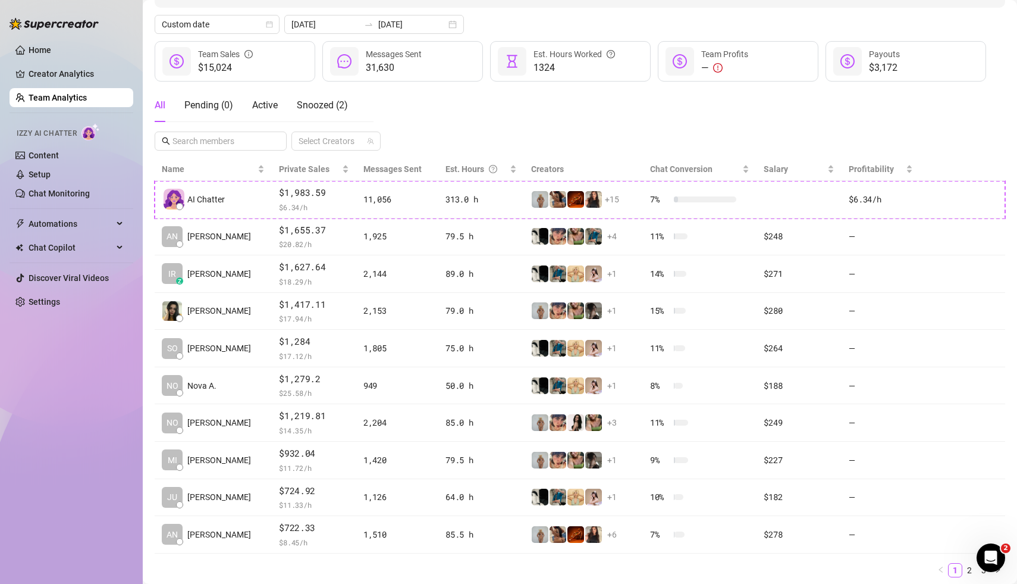
click at [409, 563] on ul "1 2 3" at bounding box center [580, 570] width 851 height 14
click at [428, 21] on div "[DATE] [DATE]" at bounding box center [374, 24] width 180 height 19
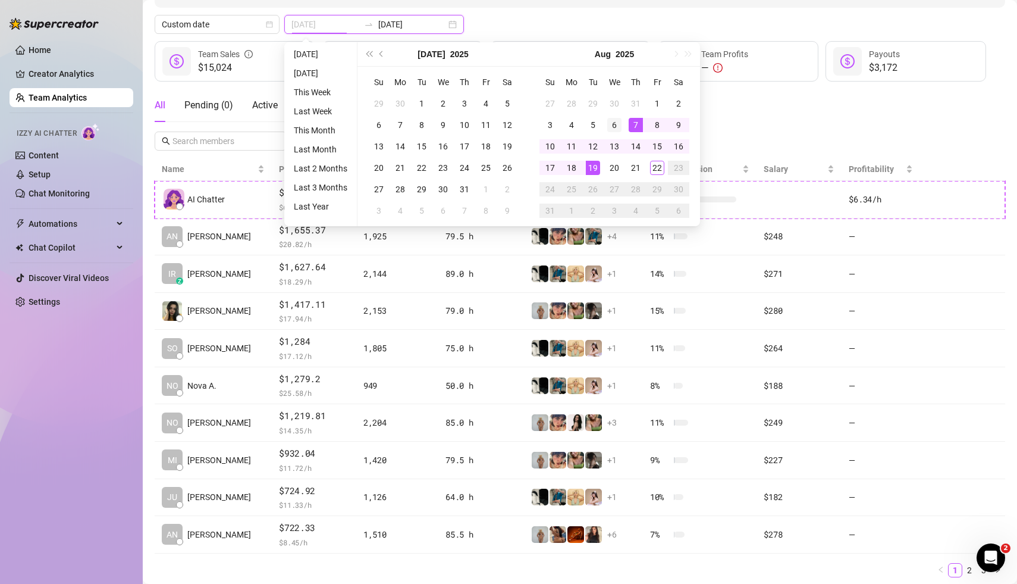
type input "[DATE]"
click at [617, 122] on div "6" at bounding box center [614, 125] width 14 height 14
type input "[DATE]"
click at [570, 170] on div "18" at bounding box center [572, 168] width 14 height 14
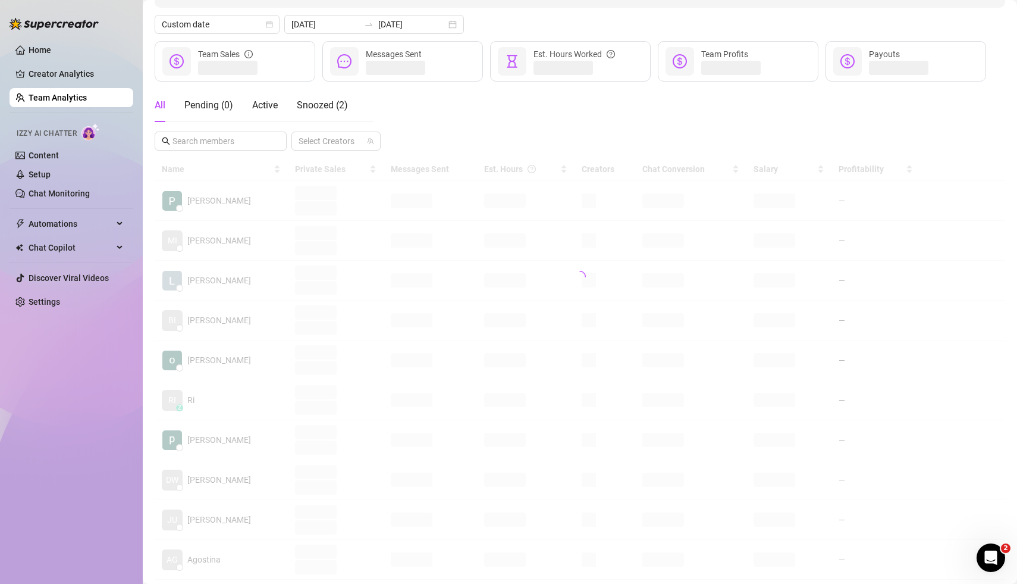
click at [545, 21] on div "Custom date [DATE] [DATE]" at bounding box center [580, 24] width 851 height 19
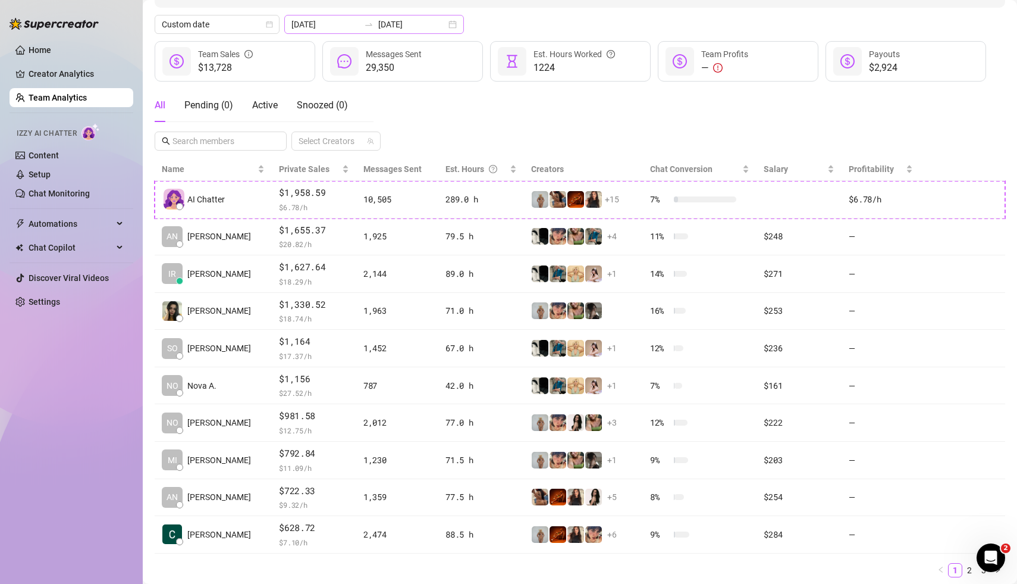
click at [425, 26] on div "[DATE] [DATE]" at bounding box center [374, 24] width 180 height 19
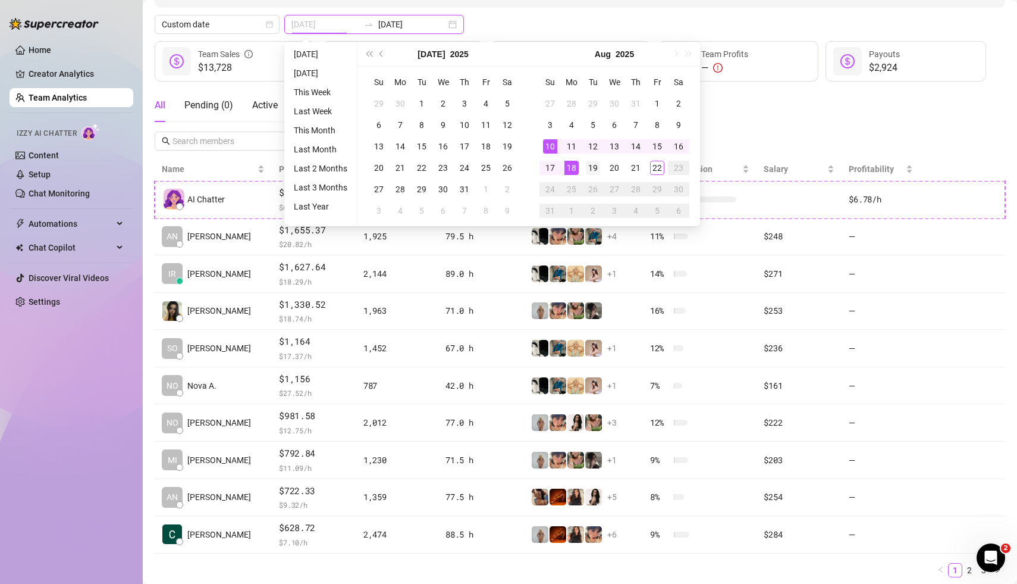
type input "[DATE]"
click at [591, 165] on div "19" at bounding box center [593, 168] width 14 height 14
type input "[DATE]"
click at [635, 164] on div "21" at bounding box center [636, 168] width 14 height 14
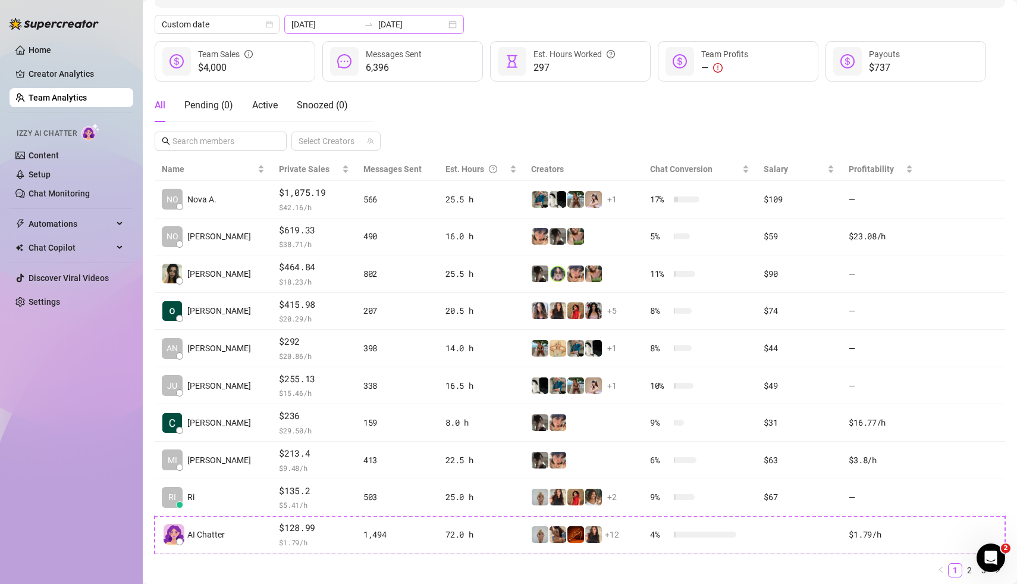
click at [426, 27] on div "[DATE] [DATE]" at bounding box center [374, 24] width 180 height 19
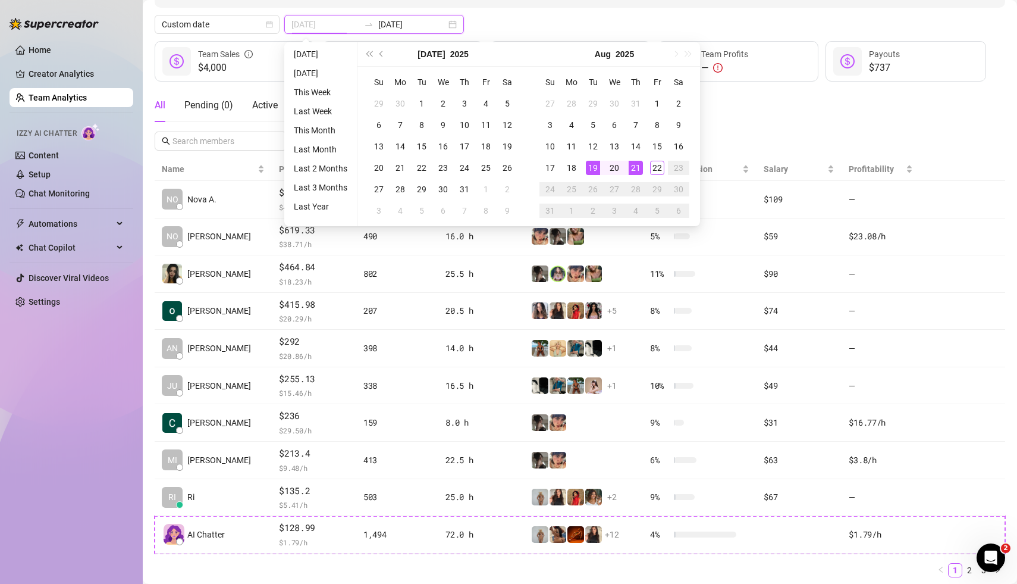
type input "[DATE]"
click at [592, 172] on div "19" at bounding box center [593, 168] width 14 height 14
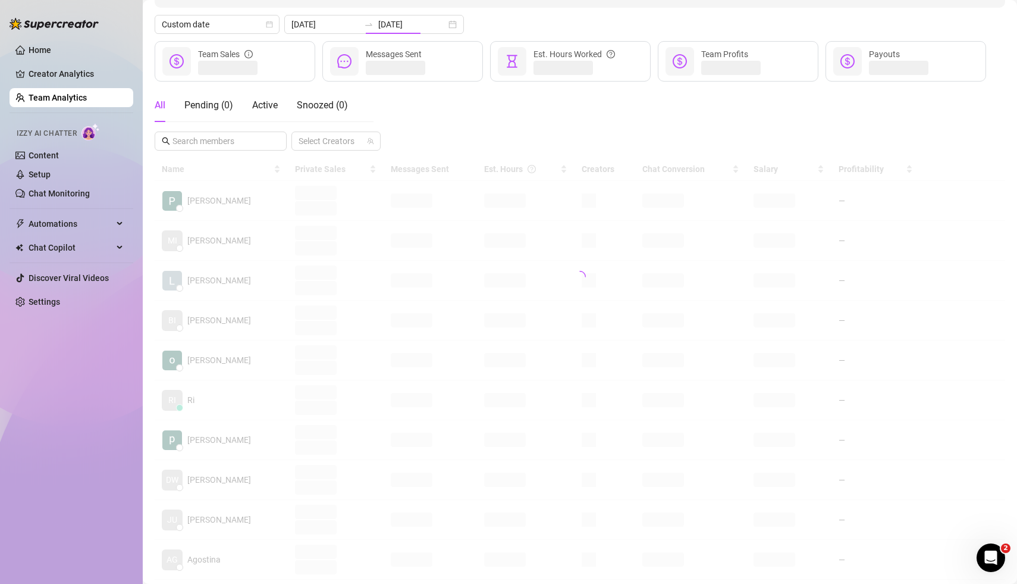
type input "[DATE]"
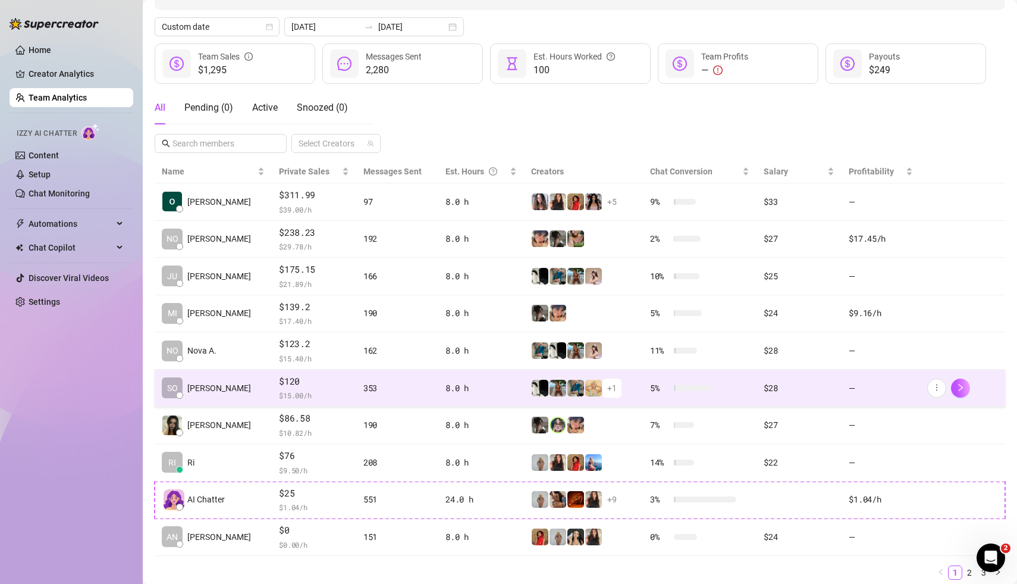
scroll to position [161, 0]
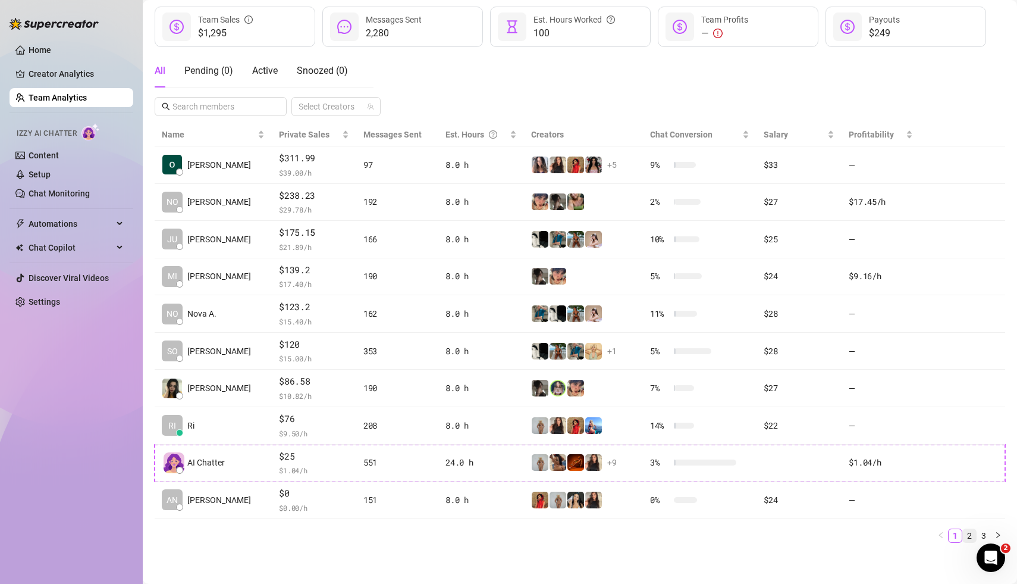
click at [973, 534] on link "2" at bounding box center [969, 535] width 13 height 13
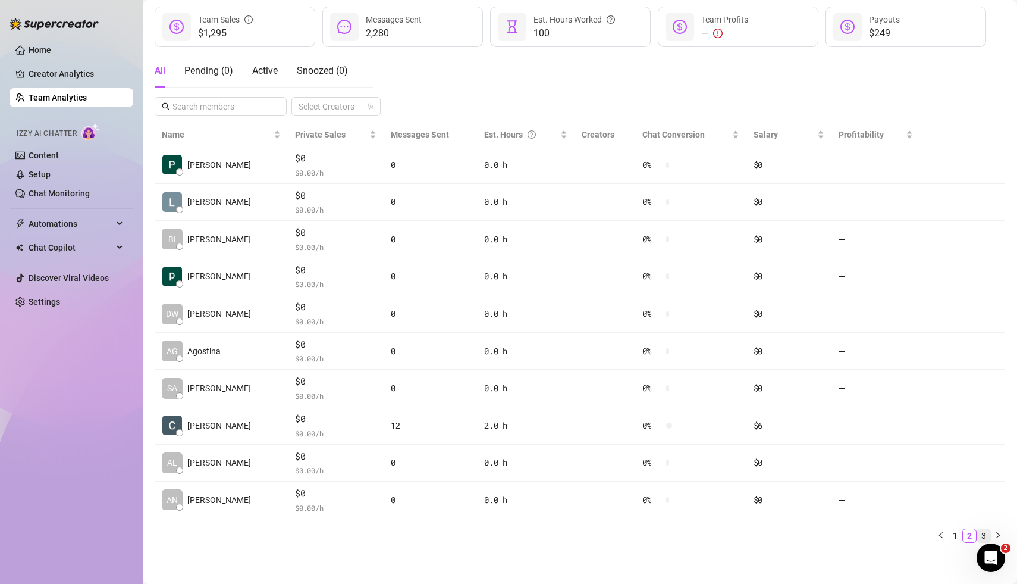
click at [985, 531] on link "3" at bounding box center [983, 535] width 13 height 13
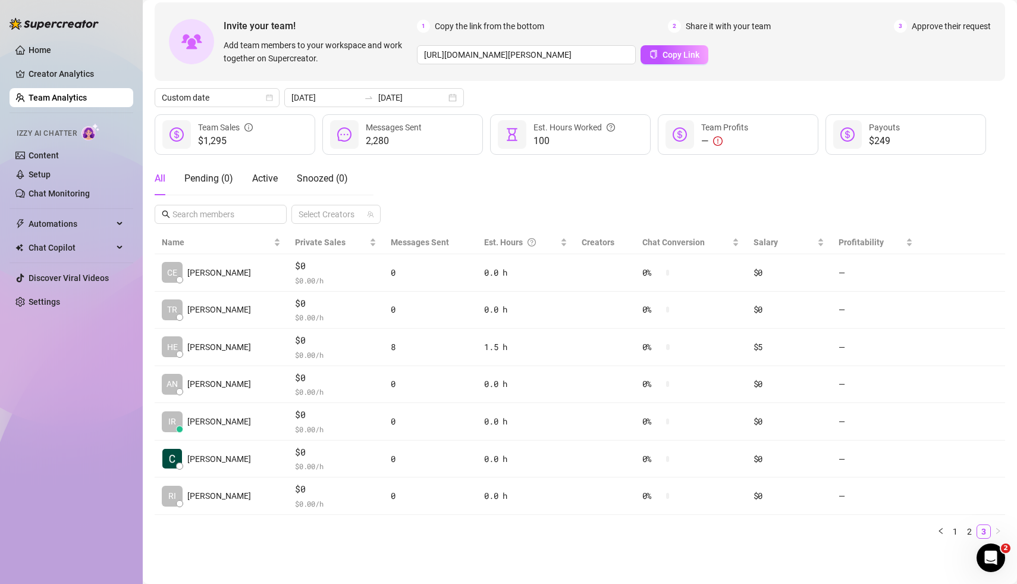
scroll to position [50, 0]
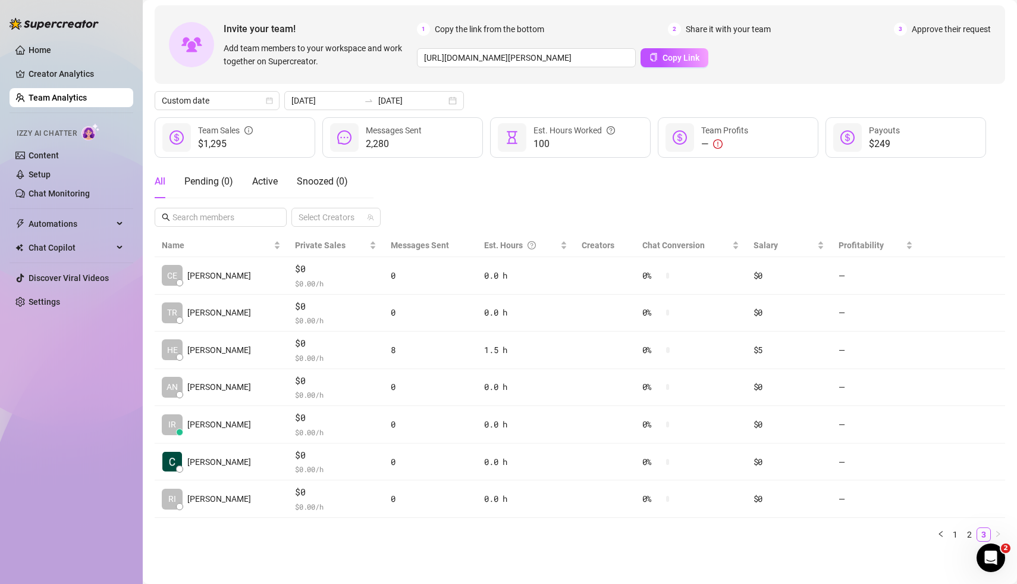
click at [392, 541] on div "Name Private Sales Messages Sent Est. Hours Creators Chat Conversion Salary Pro…" at bounding box center [580, 392] width 851 height 317
click at [426, 99] on div "[DATE] [DATE]" at bounding box center [374, 100] width 180 height 19
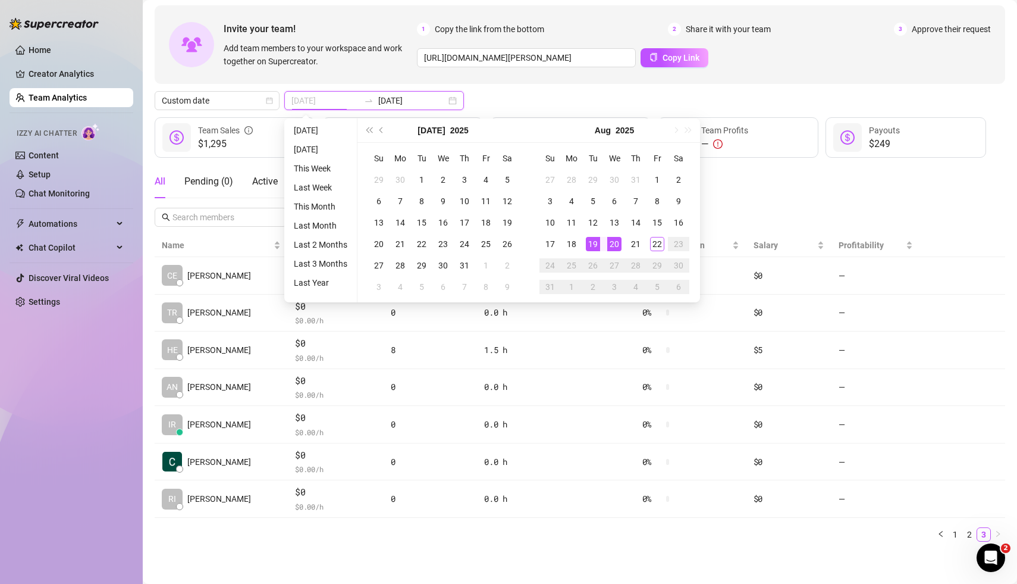
type input "[DATE]"
click at [612, 243] on div "20" at bounding box center [614, 244] width 14 height 14
type input "[DATE]"
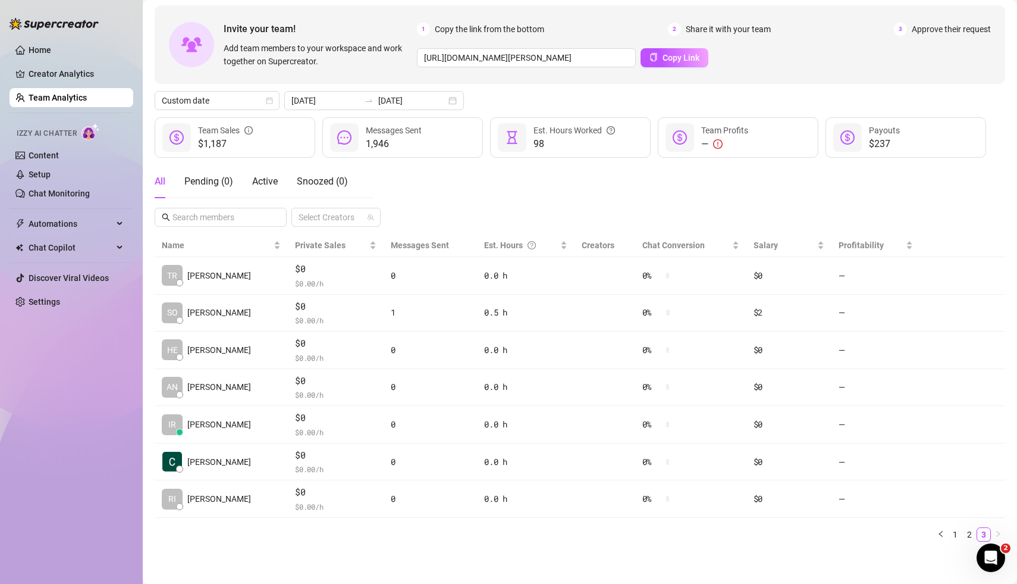
click at [520, 197] on div "All Pending ( 0 ) Active Snoozed ( 0 ) Select Creators" at bounding box center [580, 196] width 851 height 62
click at [968, 532] on link "2" at bounding box center [969, 534] width 13 height 13
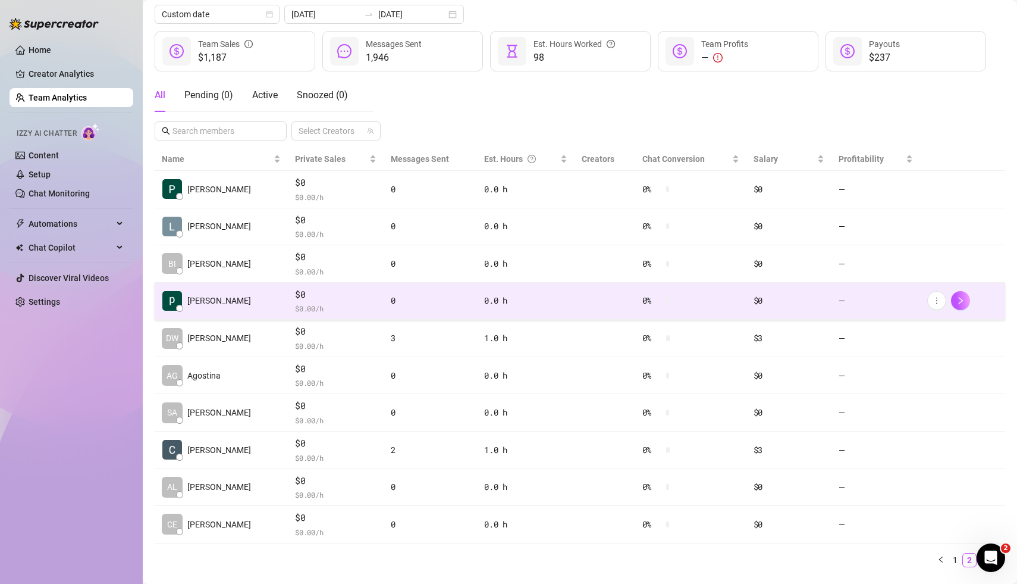
scroll to position [144, 0]
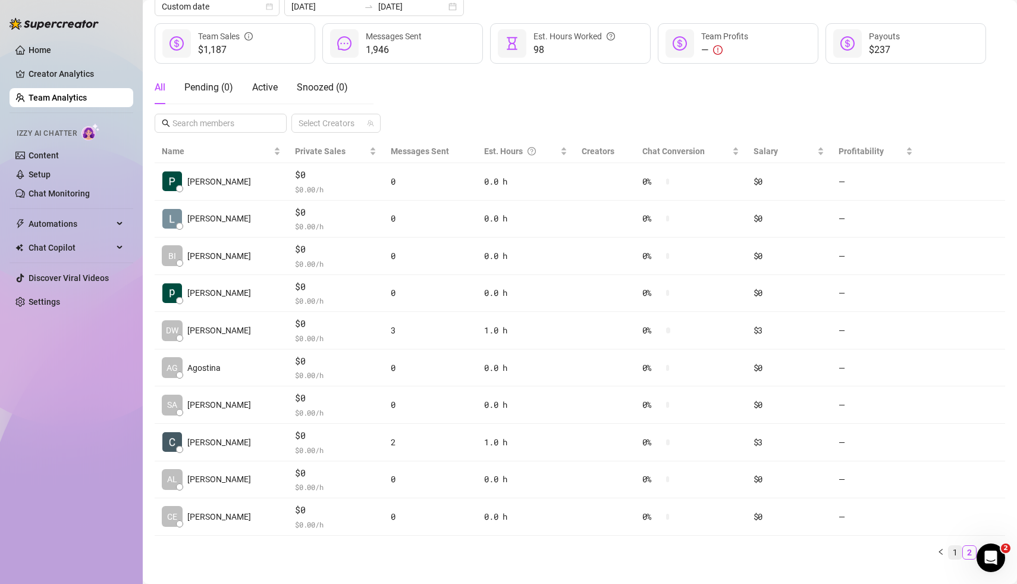
click at [955, 548] on link "1" at bounding box center [955, 551] width 13 height 13
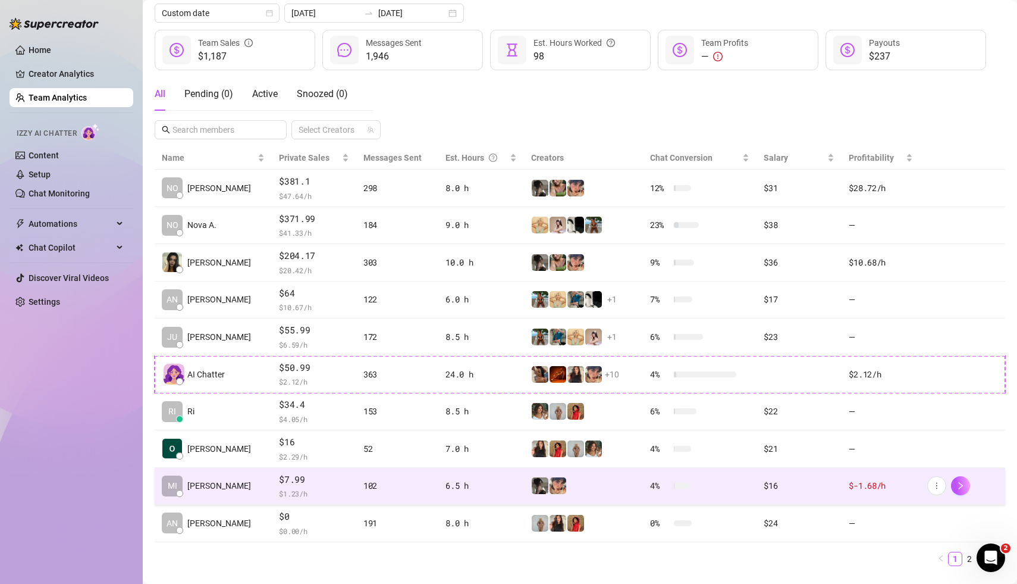
scroll to position [134, 0]
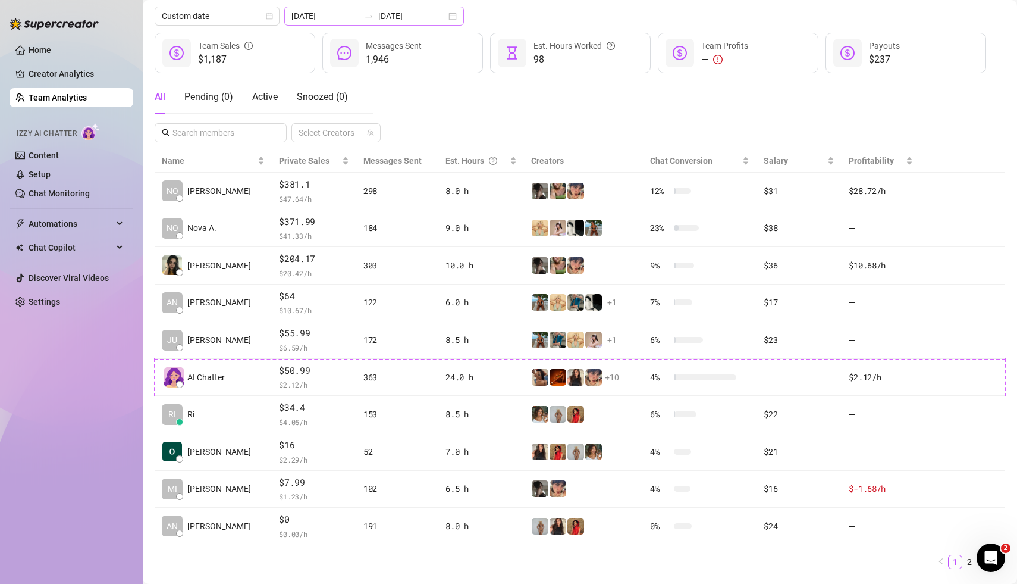
click at [429, 18] on div "[DATE] [DATE]" at bounding box center [374, 16] width 180 height 19
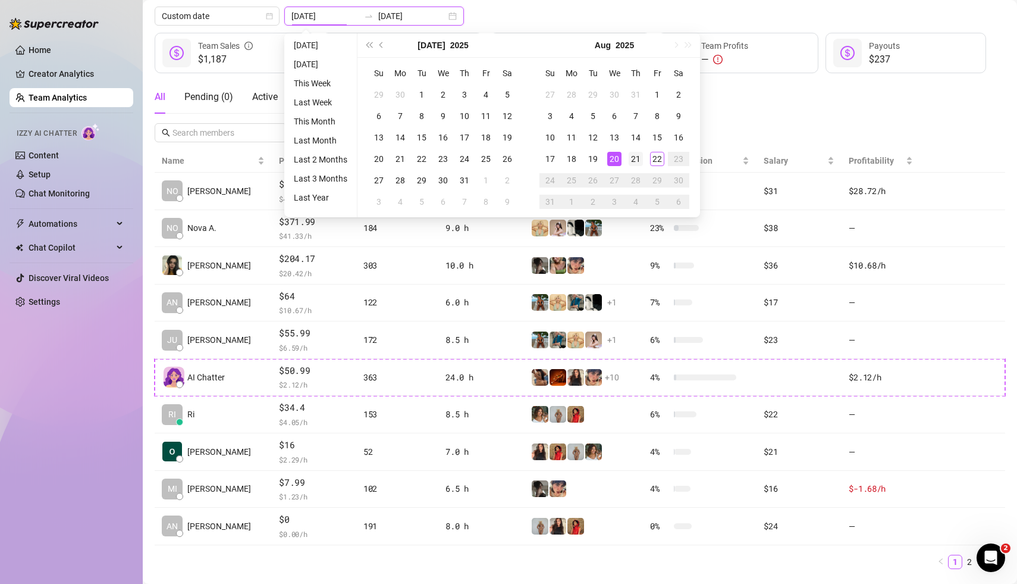
type input "[DATE]"
click at [639, 162] on div "21" at bounding box center [636, 159] width 14 height 14
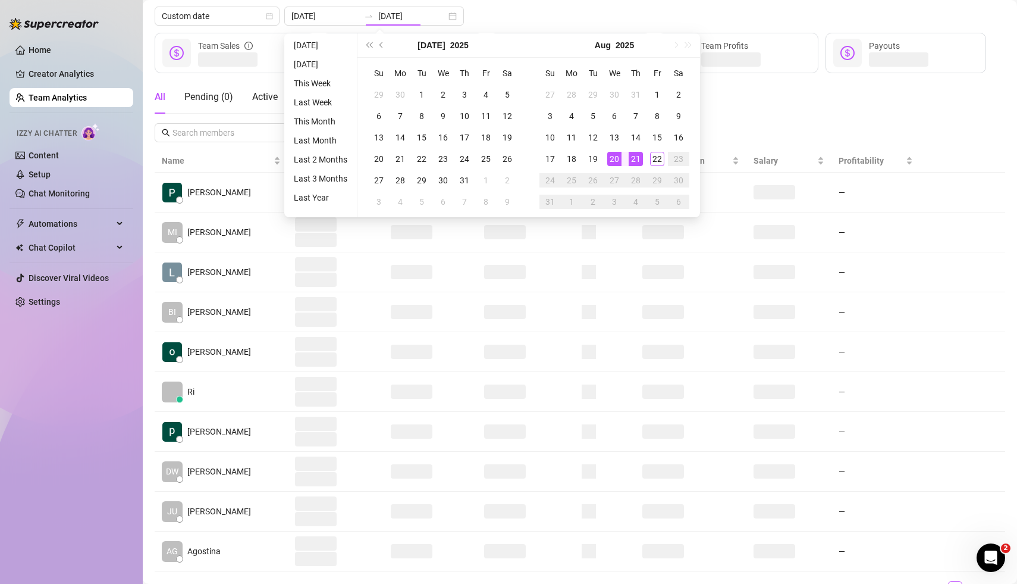
type input "[DATE]"
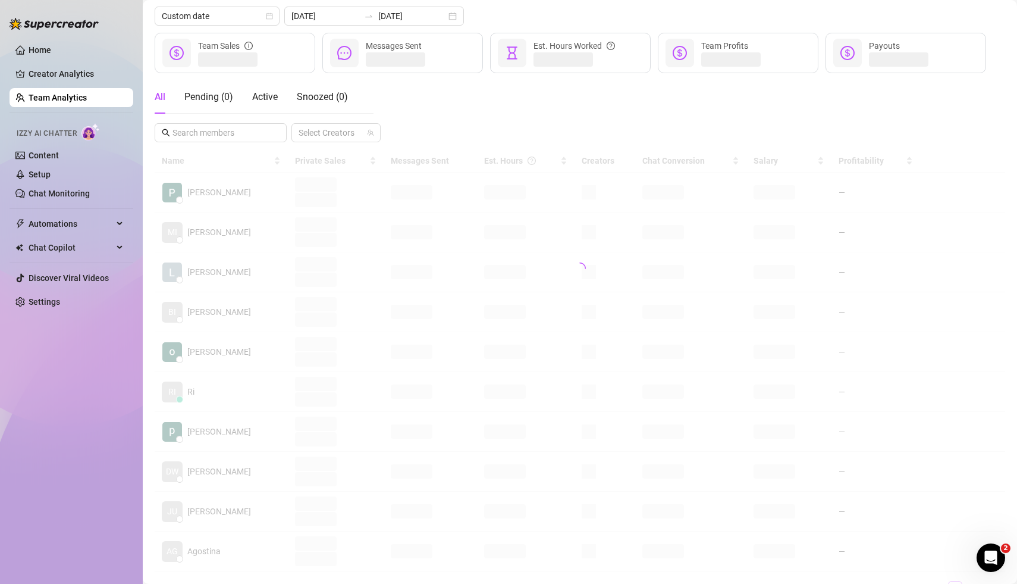
click at [689, 109] on div "All Pending ( 0 ) Active Snoozed ( 0 ) Select Creators" at bounding box center [580, 111] width 851 height 62
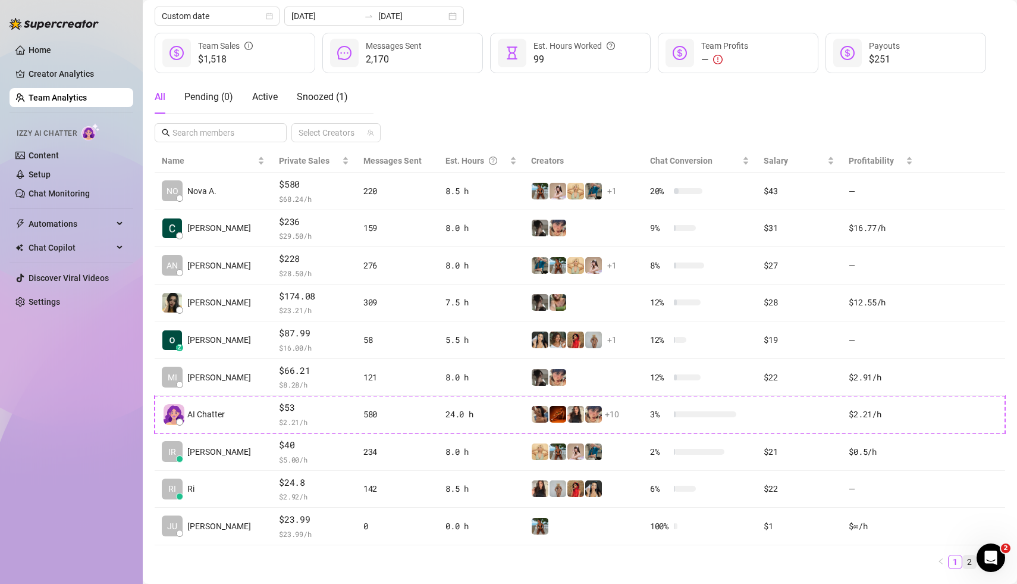
click at [971, 559] on link "2" at bounding box center [969, 561] width 13 height 13
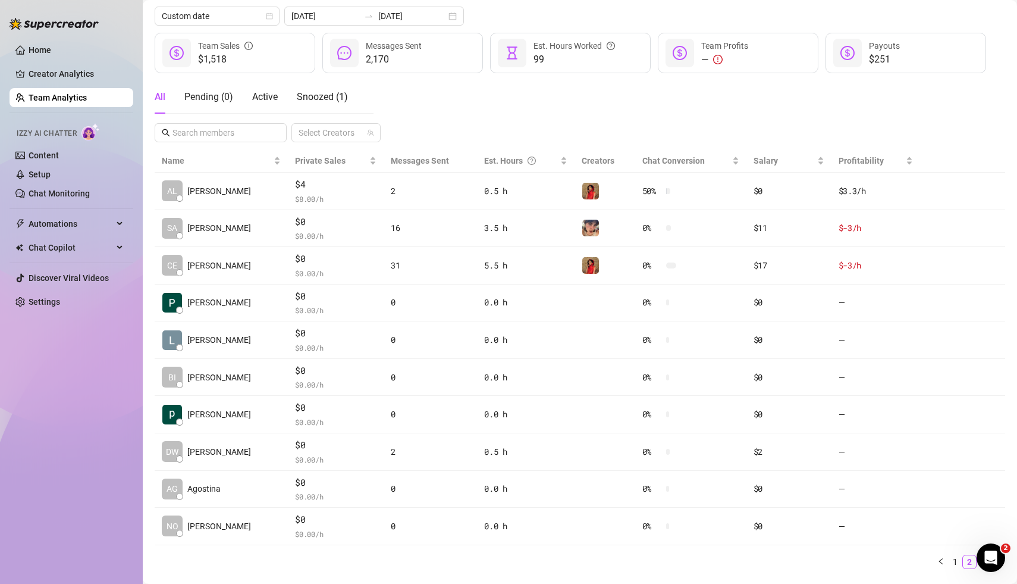
scroll to position [161, 0]
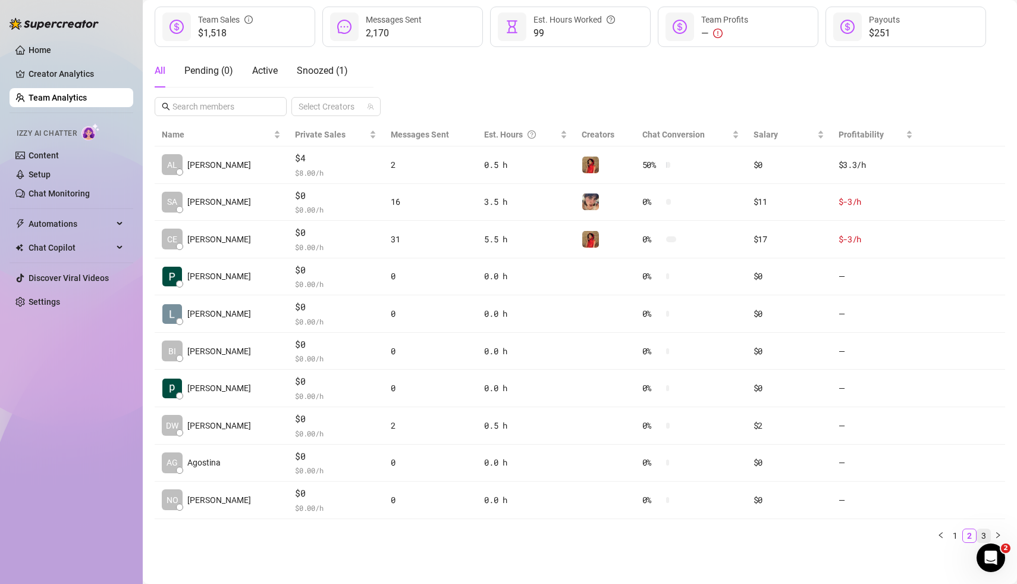
click at [987, 533] on link "3" at bounding box center [983, 535] width 13 height 13
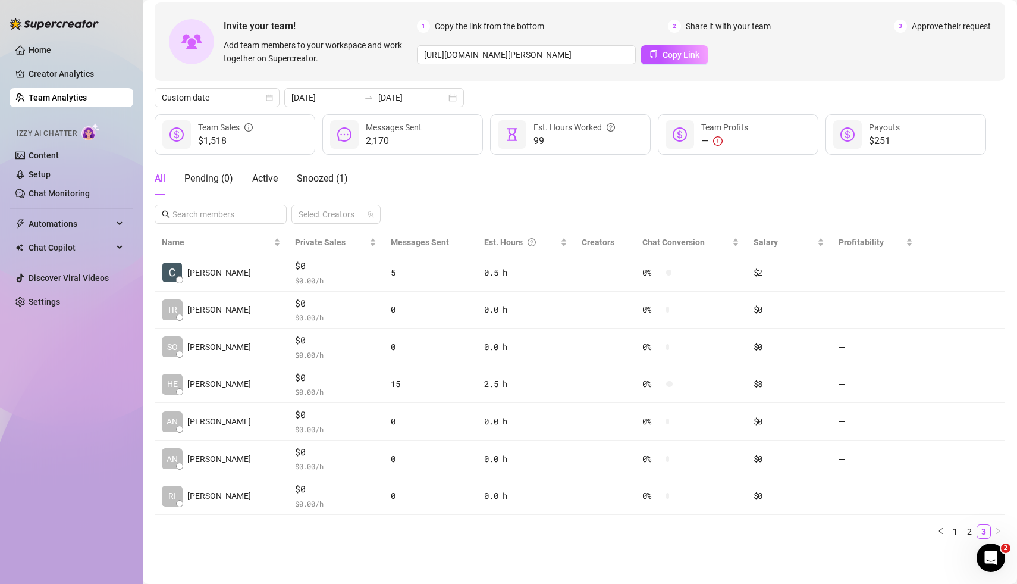
scroll to position [50, 0]
